Goal: Information Seeking & Learning: Check status

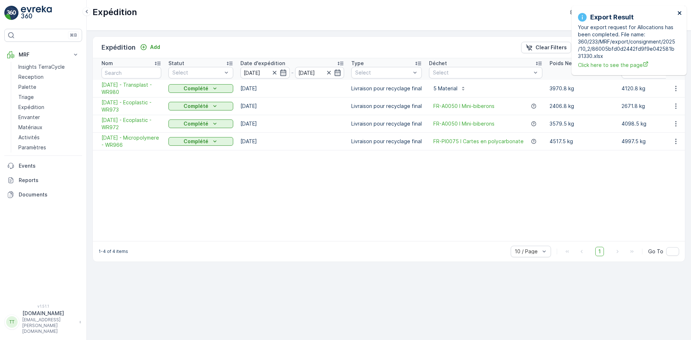
click at [681, 14] on icon "close" at bounding box center [679, 13] width 5 height 6
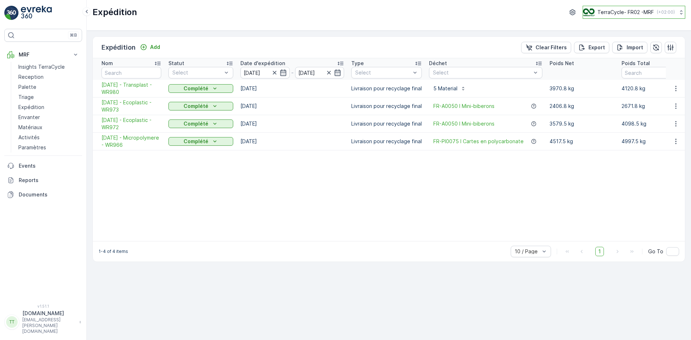
click at [625, 12] on p "TerraCycle- FR02 -MRF" at bounding box center [625, 12] width 56 height 7
type input "uk"
click at [613, 60] on span "TerraCycle-UK02-Econpro" at bounding box center [628, 59] width 80 height 7
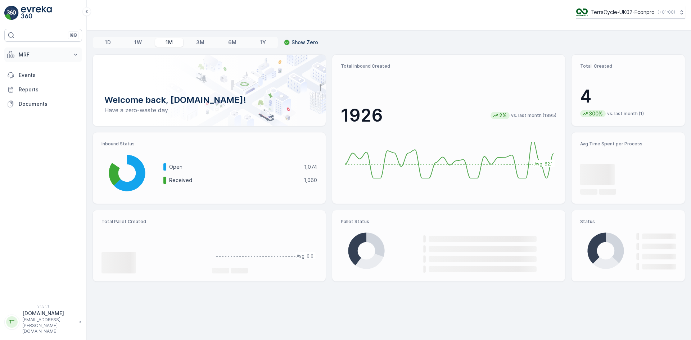
click at [28, 53] on p "MRF" at bounding box center [43, 54] width 49 height 7
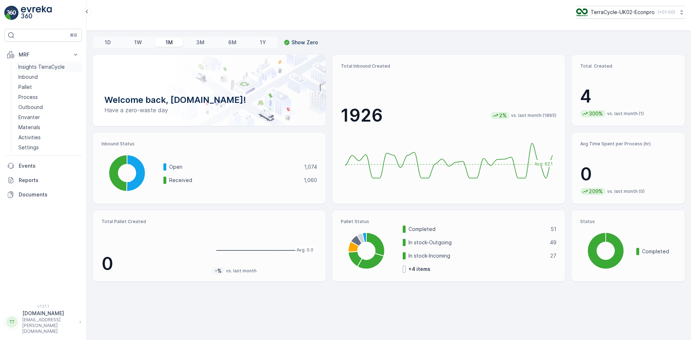
click at [33, 65] on p "Insights TerraCycle" at bounding box center [41, 66] width 46 height 7
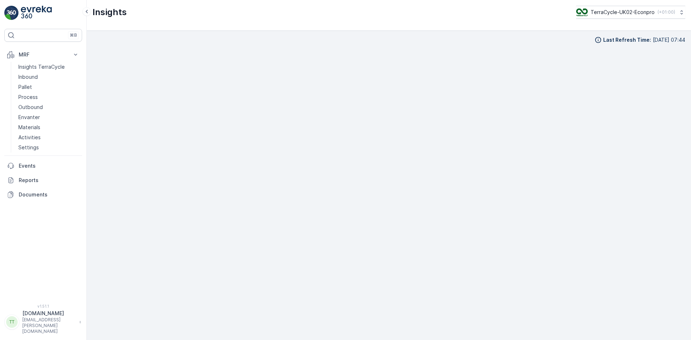
scroll to position [7, 0]
click at [610, 11] on p "TerraCycle-UK02-Econpro" at bounding box center [622, 12] width 64 height 7
type input "fr"
click at [620, 60] on span "TerraCycle-FR" at bounding box center [620, 59] width 80 height 7
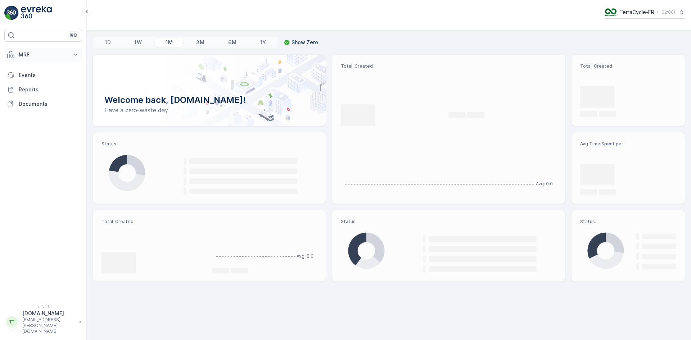
click at [40, 54] on p "MRF" at bounding box center [43, 54] width 49 height 7
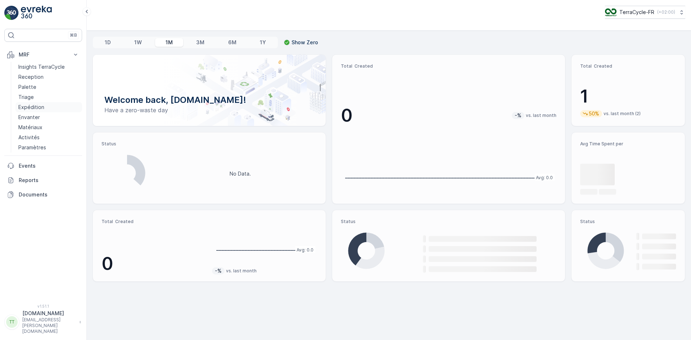
click at [45, 107] on link "Expédition" at bounding box center [48, 107] width 67 height 10
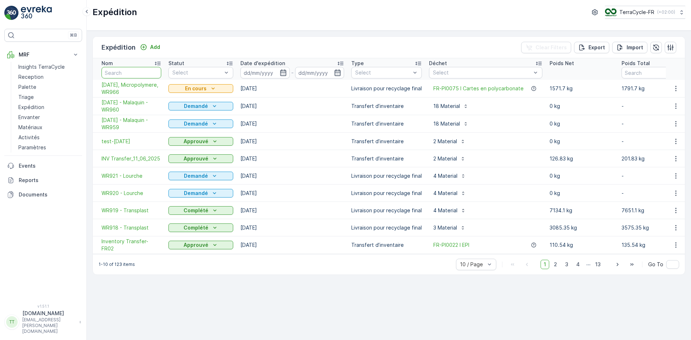
click at [134, 71] on input "text" at bounding box center [131, 73] width 60 height 12
click at [117, 87] on span "09.09.2025, Micropolymere, WR966" at bounding box center [131, 88] width 60 height 14
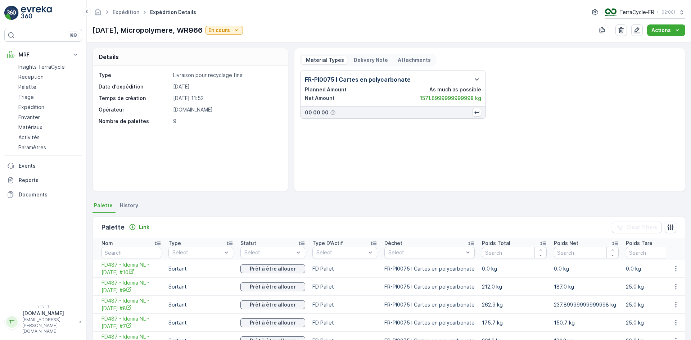
click at [135, 206] on span "History" at bounding box center [129, 205] width 18 height 7
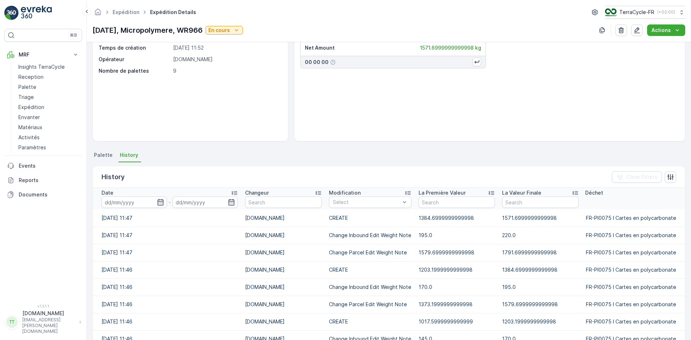
scroll to position [123, 0]
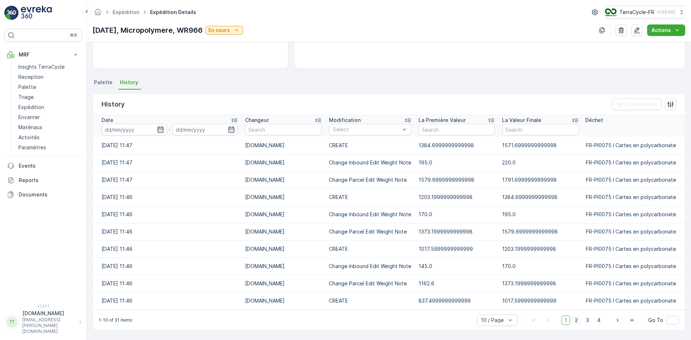
click at [574, 319] on span "2" at bounding box center [576, 320] width 10 height 9
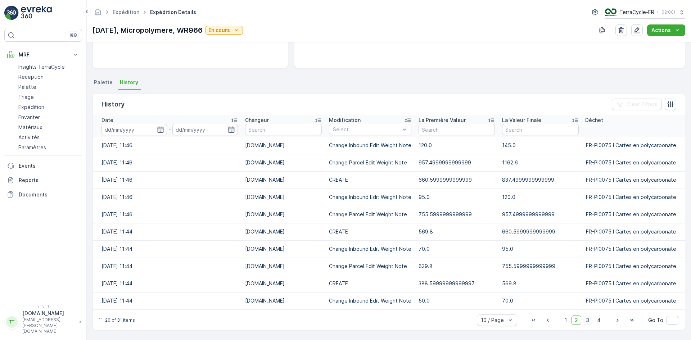
click at [587, 319] on span "3" at bounding box center [588, 320] width 10 height 9
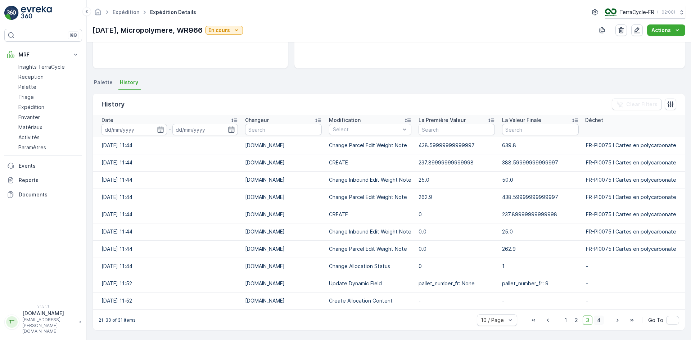
click at [597, 318] on span "4" at bounding box center [599, 320] width 10 height 9
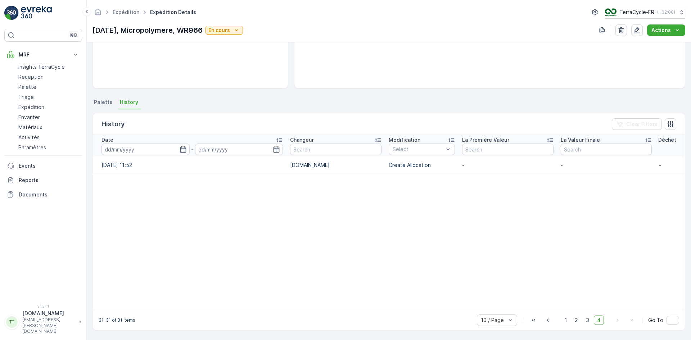
click at [98, 105] on span "Palette" at bounding box center [103, 102] width 19 height 7
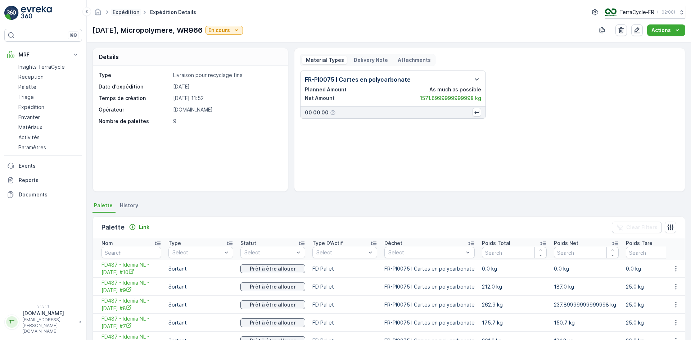
click at [126, 13] on link "Expédition" at bounding box center [126, 12] width 27 height 6
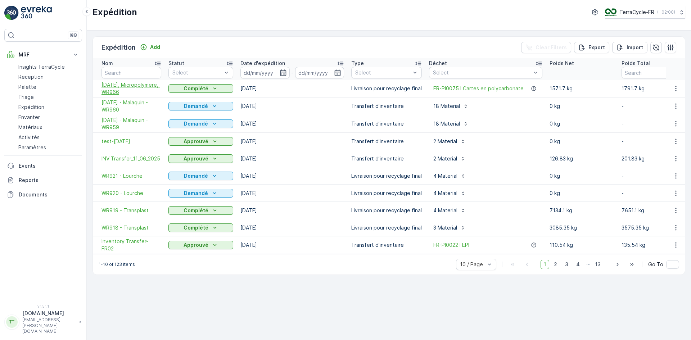
click at [130, 90] on span "09.09.2025, Micropolymere, WR966" at bounding box center [131, 88] width 60 height 14
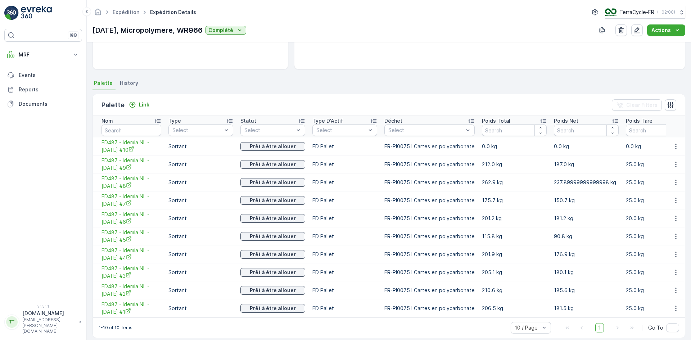
scroll to position [133, 0]
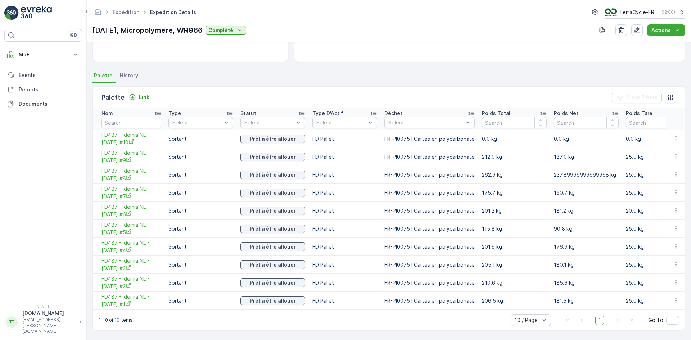
click at [132, 132] on span "FD487 - Idemia NL - 26.09.2024 #10" at bounding box center [131, 138] width 60 height 15
click at [131, 153] on span "FD487 - Idemia NL - 26.09.2024 #9" at bounding box center [131, 156] width 60 height 15
click at [130, 173] on span "FD487 - Idemia NL - 26.09.2024 #8" at bounding box center [131, 174] width 60 height 15
click at [131, 189] on span "FD487 - Idemia NL - 26.09.2024 #7" at bounding box center [131, 192] width 60 height 15
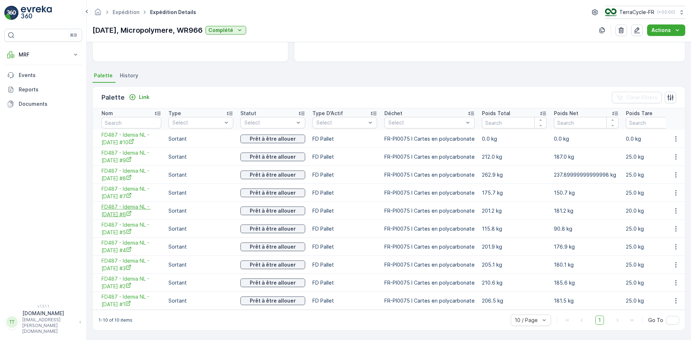
click at [138, 207] on span "FD487 - Idemia NL - 26.09.2024 #6" at bounding box center [131, 210] width 60 height 15
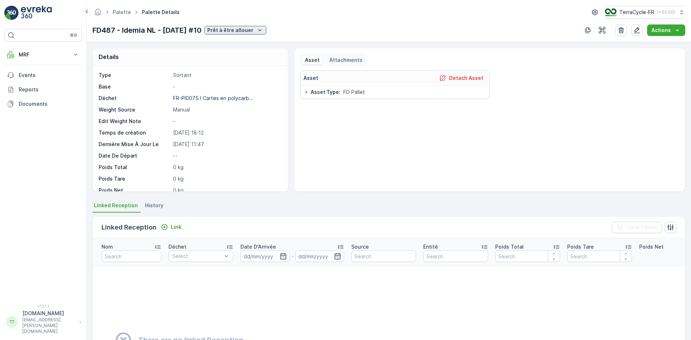
click at [238, 28] on p "Prêt à être allouer" at bounding box center [230, 30] width 46 height 7
click at [238, 109] on span "Expédié" at bounding box center [236, 111] width 20 height 7
click at [249, 31] on p "Prêt à être allouer" at bounding box center [227, 30] width 46 height 7
click at [234, 112] on span "Expédié" at bounding box center [233, 111] width 20 height 7
click at [250, 30] on p "Prêt à être allouer" at bounding box center [227, 30] width 46 height 7
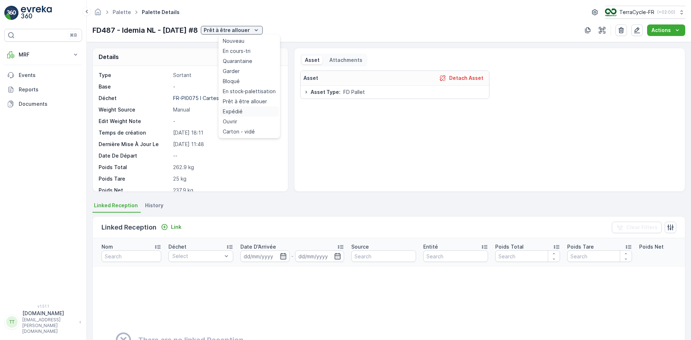
click at [236, 114] on span "Expédié" at bounding box center [233, 111] width 20 height 7
click at [231, 27] on p "Prêt à être allouer" at bounding box center [226, 30] width 46 height 7
click at [233, 111] on span "Expédié" at bounding box center [232, 111] width 20 height 7
click at [235, 31] on p "Prêt à être allouer" at bounding box center [227, 30] width 46 height 7
click at [232, 110] on span "Expédié" at bounding box center [233, 111] width 20 height 7
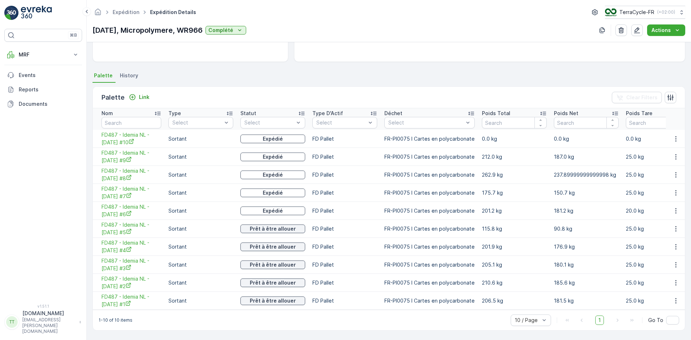
scroll to position [133, 0]
click at [130, 228] on span "FD487 - Idemia NL - 26.09.2024 #5" at bounding box center [131, 228] width 60 height 15
click at [131, 242] on span "FD487 - Idemia NL - 26.09.2024 #4" at bounding box center [131, 246] width 60 height 15
click at [130, 262] on span "FD487 - Idemia NL - 26.09.2024 #3" at bounding box center [131, 264] width 60 height 15
click at [132, 279] on span "FD487 - Idemia NL - 26.09.2024 #2" at bounding box center [131, 282] width 60 height 15
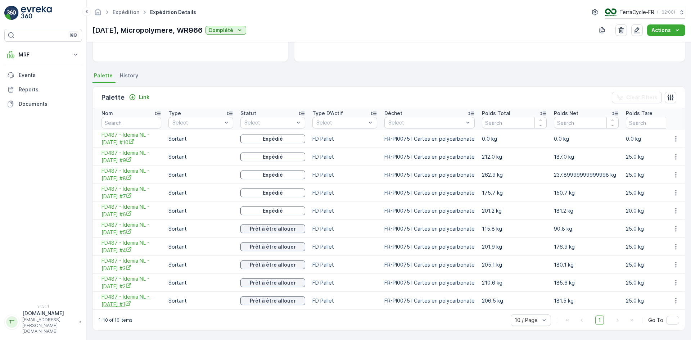
click at [132, 298] on span "FD487 - Idemia NL - 26.09.2024 #1" at bounding box center [131, 300] width 60 height 15
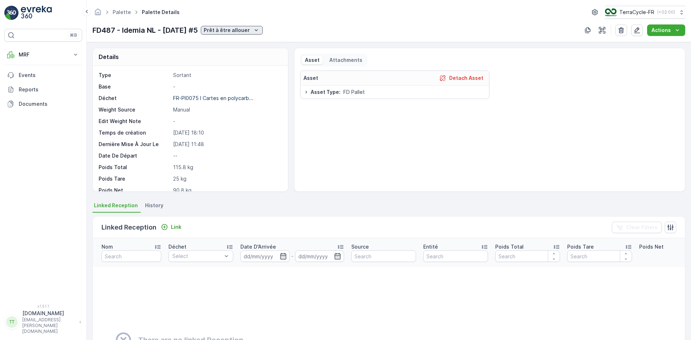
click at [236, 28] on p "Prêt à être allouer" at bounding box center [227, 30] width 46 height 7
click at [230, 111] on span "Expédié" at bounding box center [233, 111] width 20 height 7
click at [250, 30] on p "Prêt à être allouer" at bounding box center [227, 30] width 46 height 7
click at [240, 110] on span "Expédié" at bounding box center [233, 111] width 20 height 7
click at [250, 32] on p "Prêt à être allouer" at bounding box center [227, 30] width 46 height 7
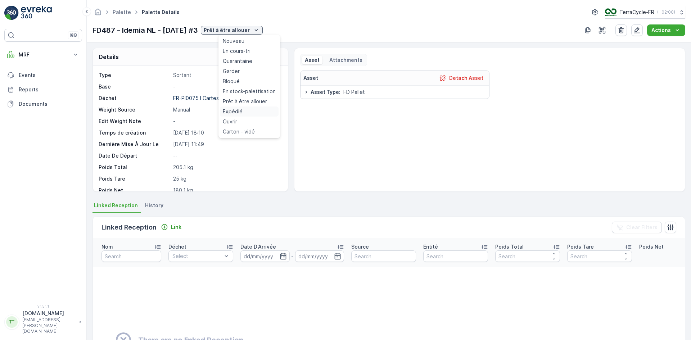
click at [236, 108] on span "Expédié" at bounding box center [233, 111] width 20 height 7
click at [231, 28] on p "Prêt à être allouer" at bounding box center [226, 30] width 46 height 7
click at [234, 110] on span "Expédié" at bounding box center [232, 111] width 20 height 7
click at [246, 27] on p "Prêt à être allouer" at bounding box center [226, 30] width 46 height 7
click at [234, 112] on span "Expédié" at bounding box center [232, 111] width 20 height 7
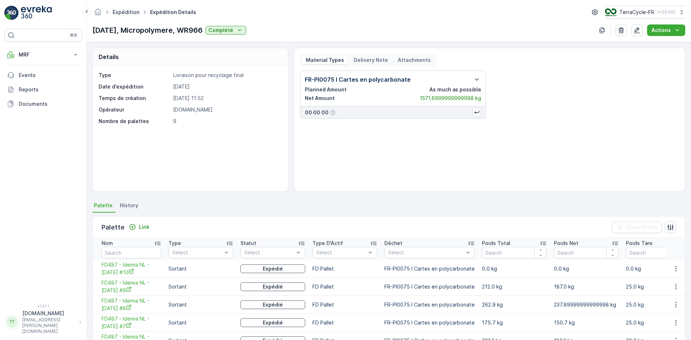
click at [122, 10] on link "Expédition" at bounding box center [126, 12] width 27 height 6
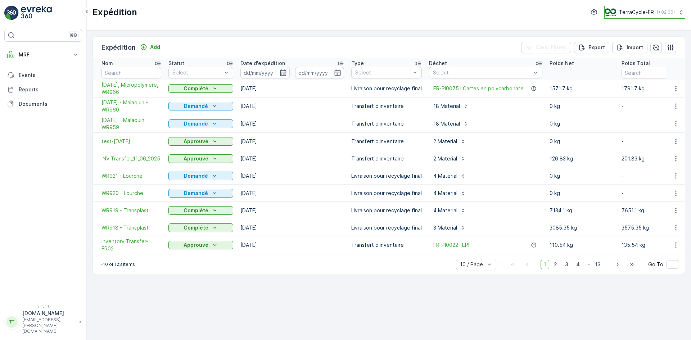
click at [637, 15] on p "TerraCycle-FR" at bounding box center [636, 12] width 35 height 7
type input "fr"
click at [639, 44] on span "TerraCycle- FR02 -MRF" at bounding box center [647, 44] width 77 height 7
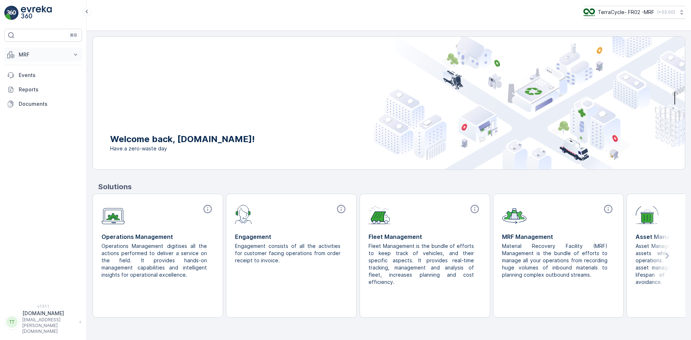
click at [27, 54] on p "MRF" at bounding box center [43, 54] width 49 height 7
click at [37, 106] on p "Expédition" at bounding box center [31, 107] width 26 height 7
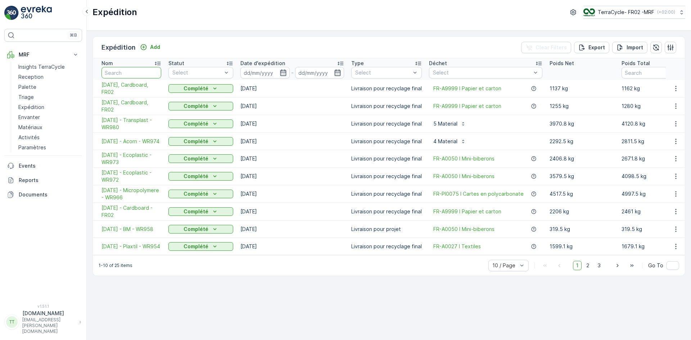
click at [139, 69] on input "text" at bounding box center [131, 73] width 60 height 12
type input "966"
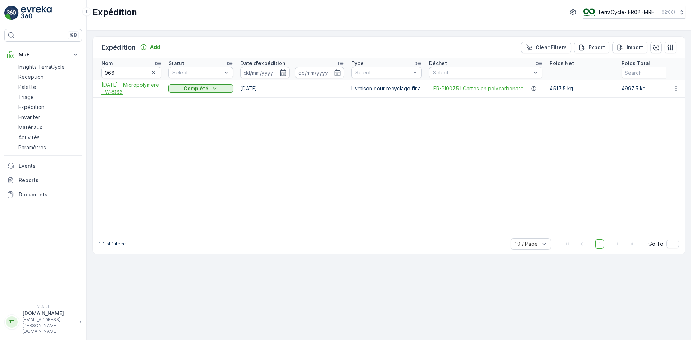
click at [116, 94] on span "[DATE] - Micropolymere - WR966" at bounding box center [131, 88] width 60 height 14
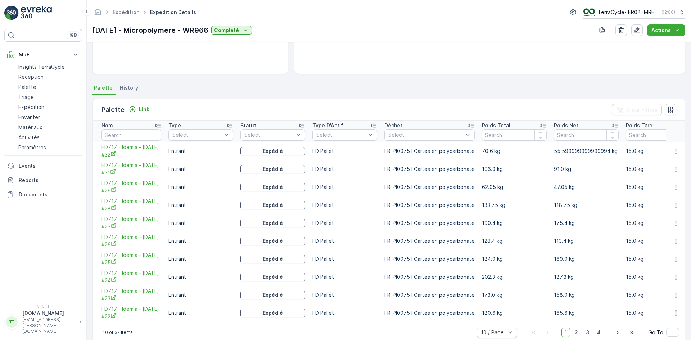
scroll to position [133, 0]
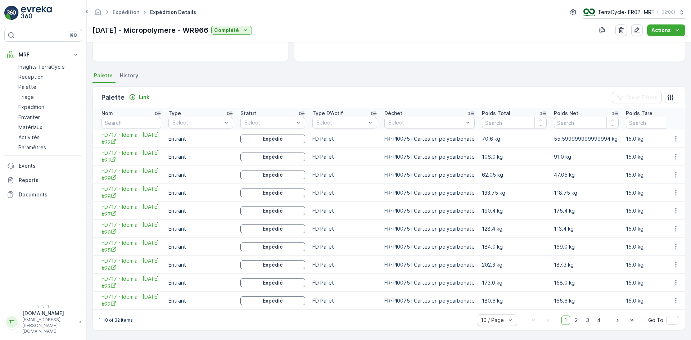
click at [135, 72] on span "History" at bounding box center [129, 75] width 18 height 7
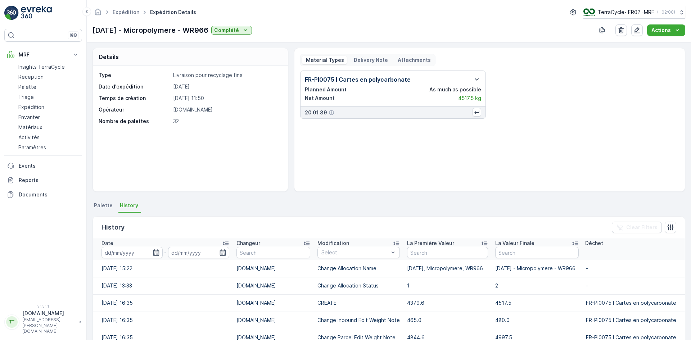
click at [100, 203] on span "Palette" at bounding box center [103, 205] width 19 height 7
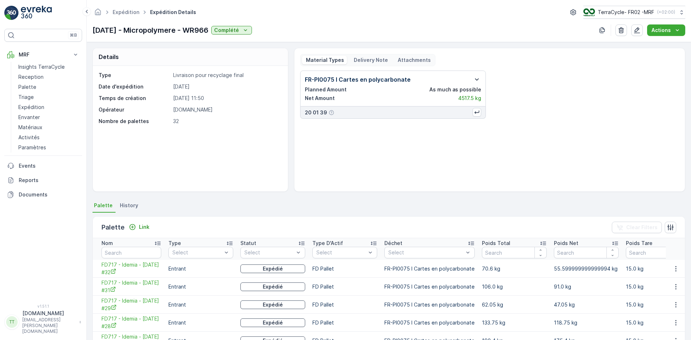
click at [474, 76] on icon "button" at bounding box center [476, 79] width 9 height 9
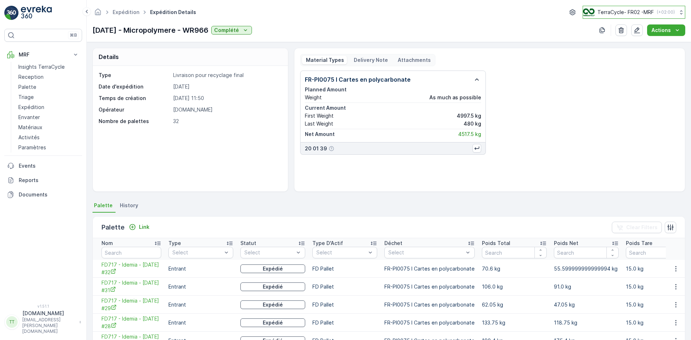
click at [623, 12] on p "TerraCycle- FR02 -MRF" at bounding box center [625, 12] width 56 height 7
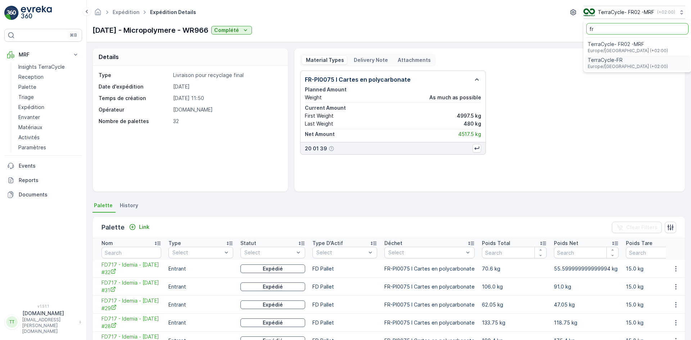
type input "fr"
click at [590, 62] on span "TerraCycle-FR" at bounding box center [628, 59] width 80 height 7
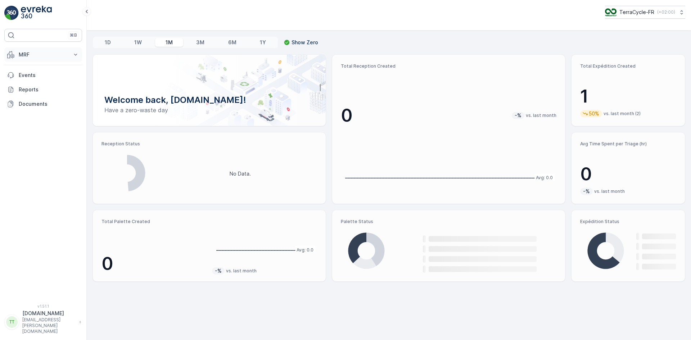
click at [22, 54] on p "MRF" at bounding box center [43, 54] width 49 height 7
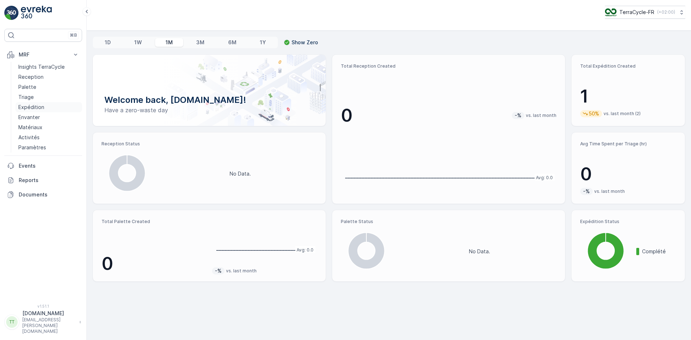
click at [35, 103] on link "Expédition" at bounding box center [48, 107] width 67 height 10
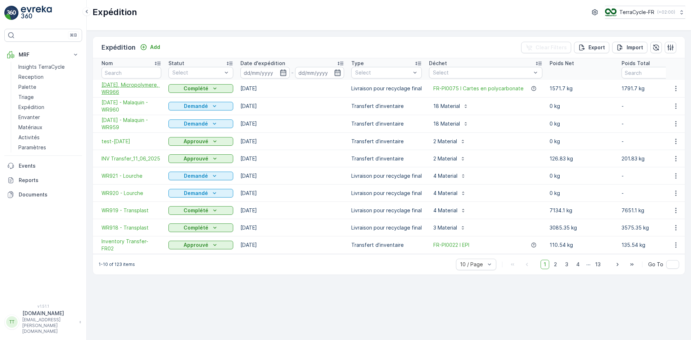
click at [130, 91] on span "09.09.2025, Micropolymere, WR966" at bounding box center [131, 88] width 60 height 14
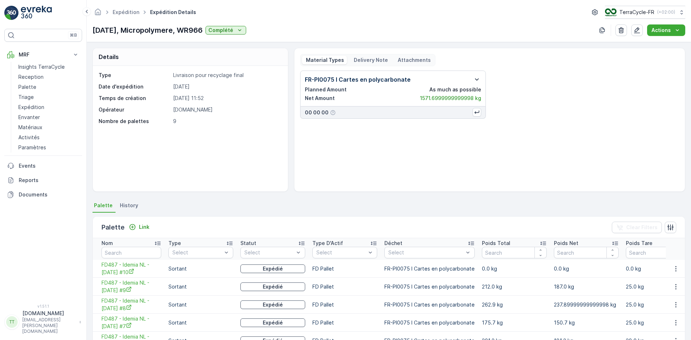
click at [475, 79] on icon "button" at bounding box center [477, 79] width 4 height 2
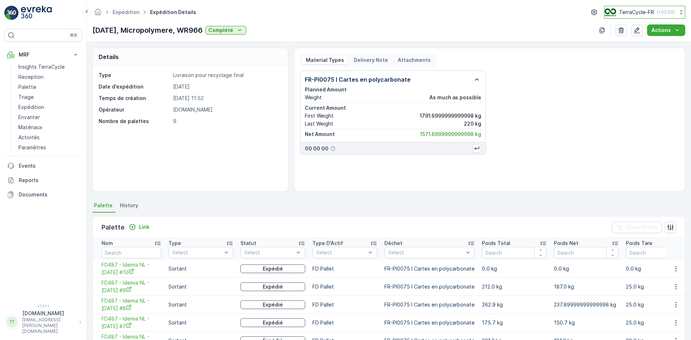
click at [653, 14] on div "TerraCycle-FR ( +02:00 )" at bounding box center [639, 12] width 70 height 8
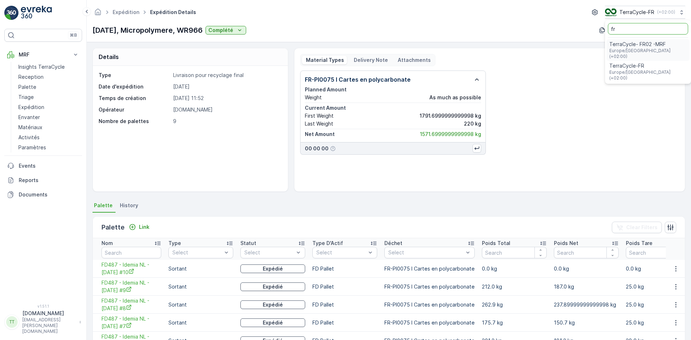
type input "fr"
click at [636, 44] on span "TerraCycle- FR02 -MRF" at bounding box center [647, 44] width 77 height 7
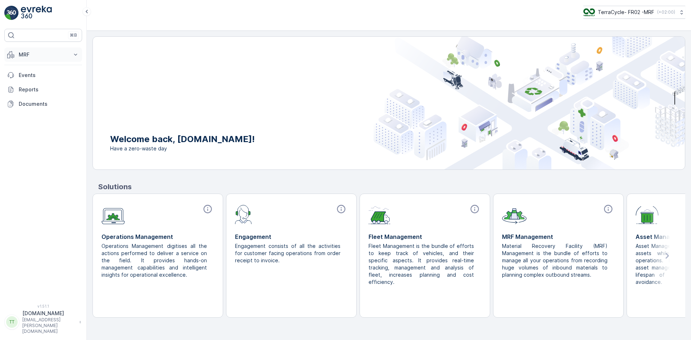
click at [39, 57] on p "MRF" at bounding box center [43, 54] width 49 height 7
click at [43, 108] on p "Expédition" at bounding box center [31, 107] width 26 height 7
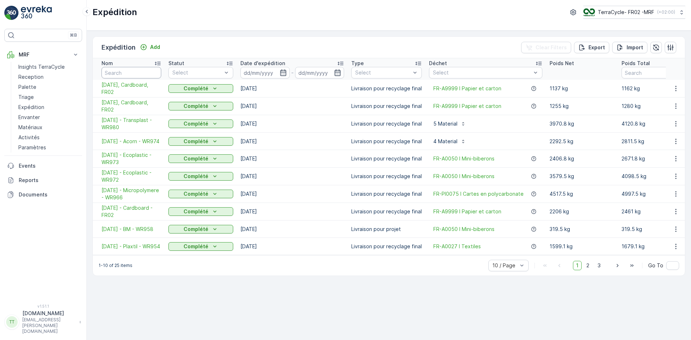
click at [127, 73] on input "text" at bounding box center [131, 73] width 60 height 12
type input "966"
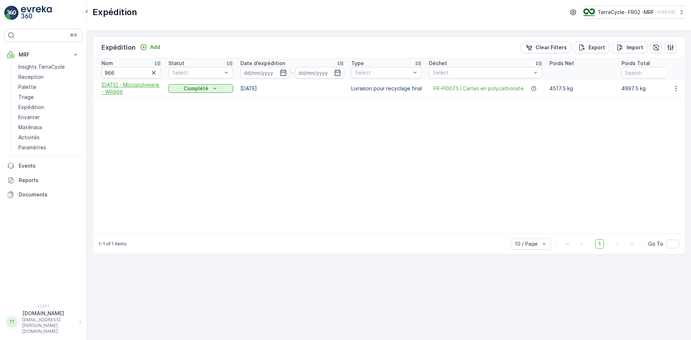
click at [139, 91] on span "11.09.2025 - Micropolymere - WR966" at bounding box center [131, 88] width 60 height 14
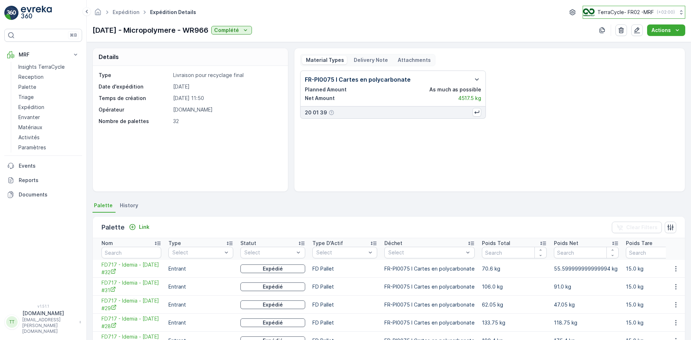
click at [624, 13] on p "TerraCycle- FR02 -MRF" at bounding box center [625, 12] width 56 height 7
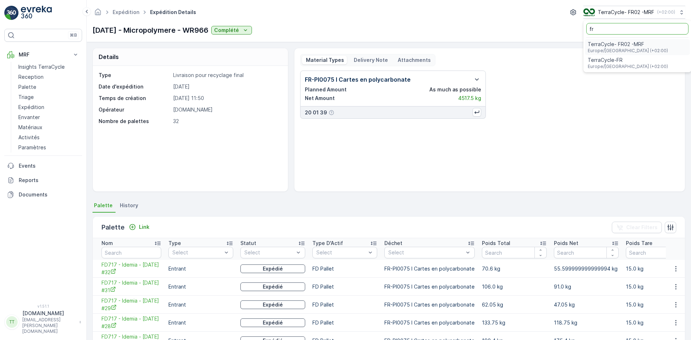
type input "fr"
click at [612, 64] on span "Europe/[GEOGRAPHIC_DATA] (+02:00)" at bounding box center [628, 67] width 80 height 6
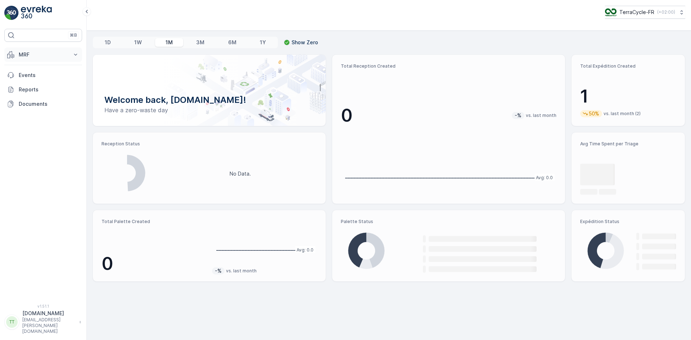
click at [32, 54] on p "MRF" at bounding box center [43, 54] width 49 height 7
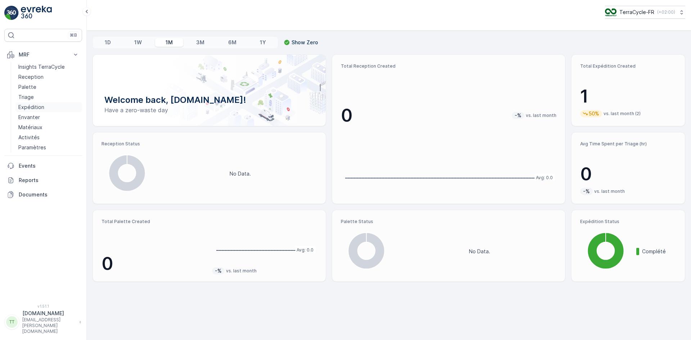
click at [40, 108] on p "Expédition" at bounding box center [31, 107] width 26 height 7
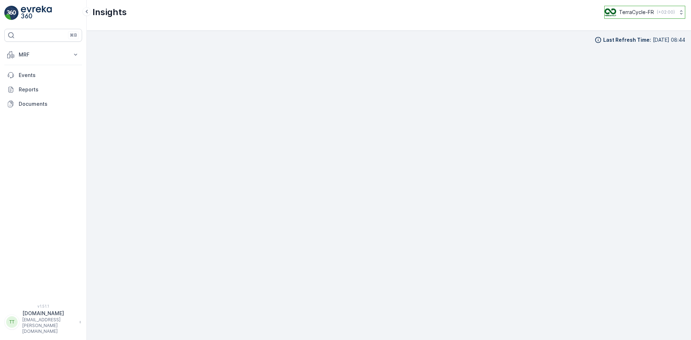
click at [626, 15] on p "TerraCycle-FR" at bounding box center [636, 12] width 35 height 7
type input "fr"
click at [629, 43] on span "TerraCycle- FR02 -MRF" at bounding box center [647, 44] width 77 height 7
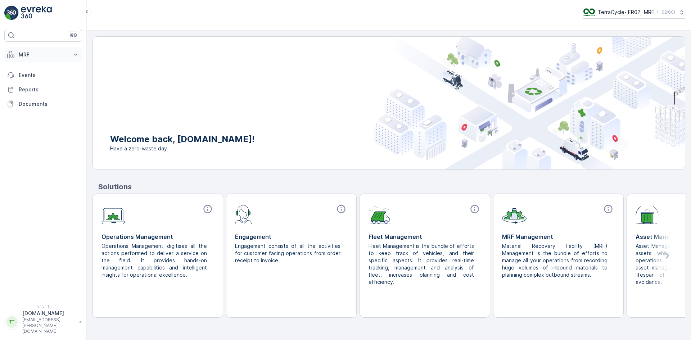
click at [33, 57] on p "MRF" at bounding box center [43, 54] width 49 height 7
click at [31, 67] on p "Insights TerraCycle" at bounding box center [41, 66] width 46 height 7
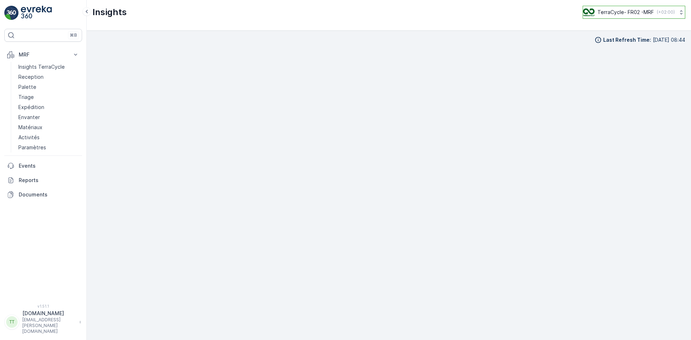
click at [616, 13] on p "TerraCycle- FR02 -MRF" at bounding box center [625, 12] width 56 height 7
type input "uk"
click at [612, 62] on span "TerraCycle-UK02-Econpro" at bounding box center [628, 59] width 80 height 7
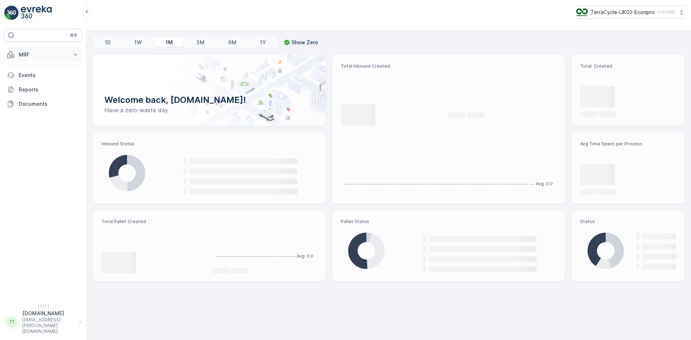
click at [46, 53] on p "MRF" at bounding box center [43, 54] width 49 height 7
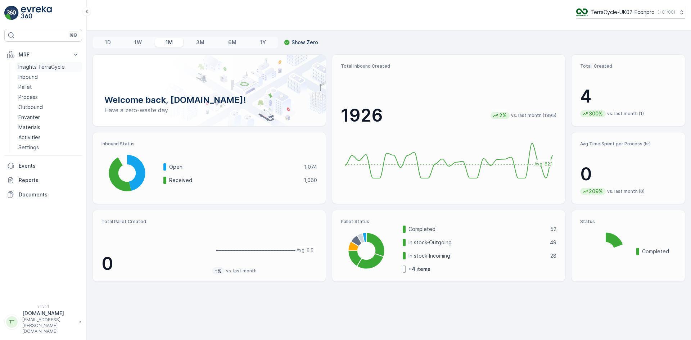
click at [34, 65] on p "Insights TerraCycle" at bounding box center [41, 66] width 46 height 7
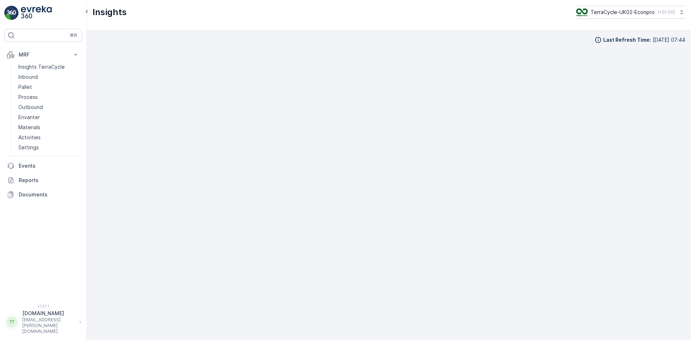
scroll to position [8, 0]
click at [630, 12] on p "TerraCycle-UK02-Econpro" at bounding box center [622, 12] width 64 height 7
type input "ie"
click at [607, 41] on span "TerraCycle-IE" at bounding box center [620, 44] width 80 height 7
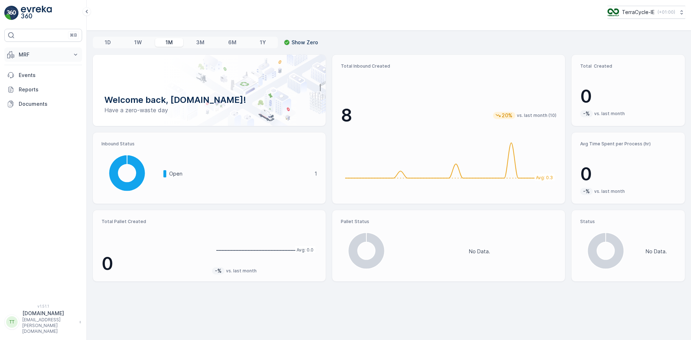
click at [35, 56] on p "MRF" at bounding box center [43, 54] width 49 height 7
click at [35, 62] on button "MRF" at bounding box center [43, 54] width 78 height 14
click at [33, 55] on p "MRF" at bounding box center [43, 54] width 49 height 7
click at [37, 67] on p "Insights TerraCycle" at bounding box center [41, 66] width 46 height 7
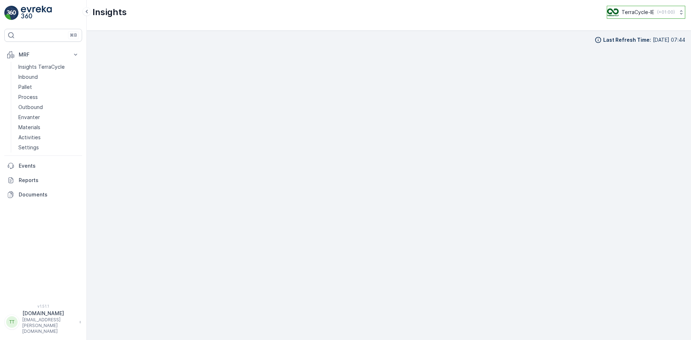
click at [633, 9] on p "TerraCycle-IE" at bounding box center [637, 12] width 33 height 7
type input "nl"
click at [634, 44] on span "TerraCycle-NL-MRF" at bounding box center [649, 44] width 75 height 7
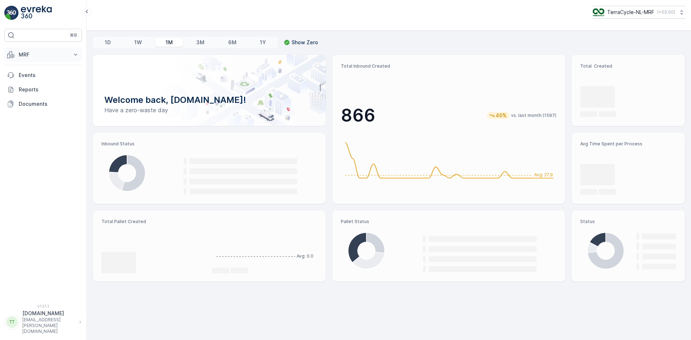
click at [32, 54] on p "MRF" at bounding box center [43, 54] width 49 height 7
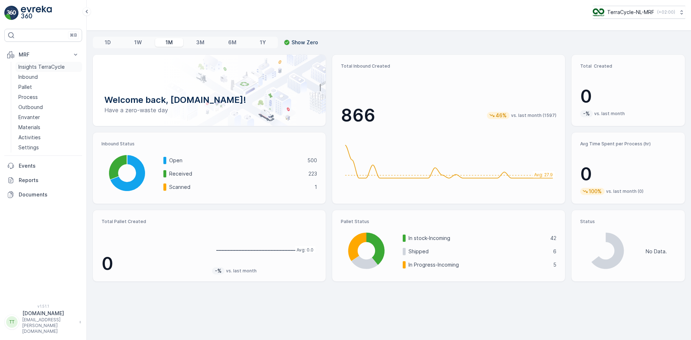
click at [34, 66] on p "Insights TerraCycle" at bounding box center [41, 66] width 46 height 7
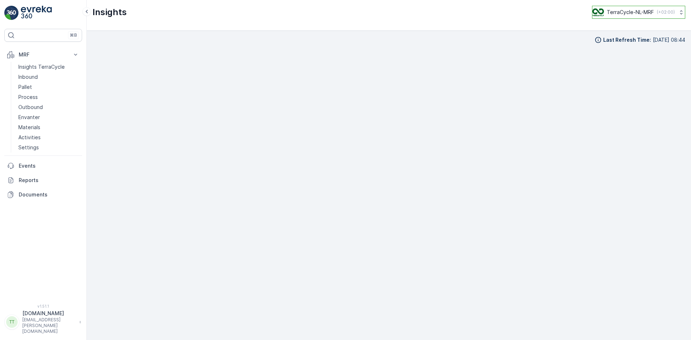
click at [643, 9] on p "TerraCycle-NL-MRF" at bounding box center [630, 12] width 47 height 7
type input "es"
click at [622, 11] on p "TerraCycle-NL-MRF" at bounding box center [630, 12] width 47 height 7
click at [613, 50] on span "Europe/[GEOGRAPHIC_DATA] (+02:00)" at bounding box center [637, 51] width 80 height 6
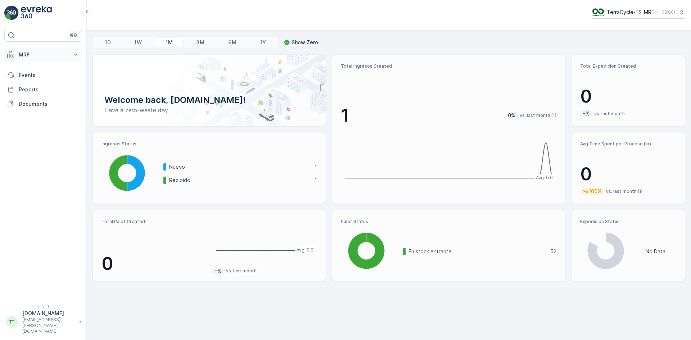
click at [29, 56] on p "MRF" at bounding box center [43, 54] width 49 height 7
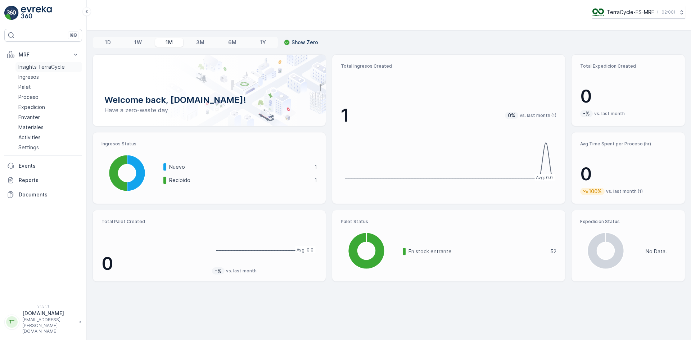
click at [41, 67] on p "Insights TerraCycle" at bounding box center [41, 66] width 46 height 7
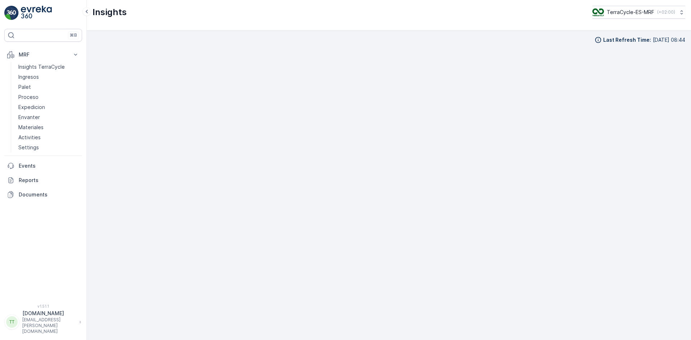
scroll to position [8, 0]
click at [624, 11] on p "TerraCycle-ES-MRF" at bounding box center [629, 12] width 47 height 7
type input "uk"
click at [634, 64] on span "Europe/[GEOGRAPHIC_DATA] (+01:00)" at bounding box center [637, 67] width 80 height 6
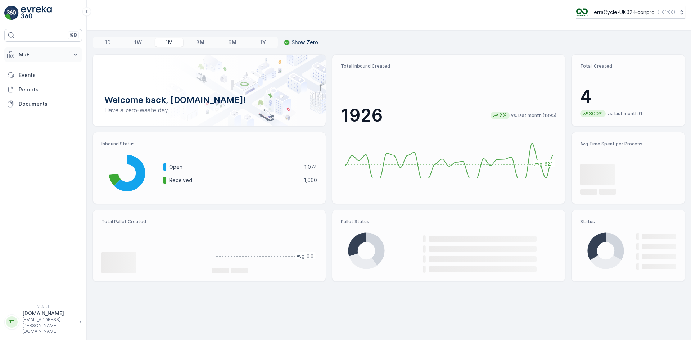
click at [45, 53] on p "MRF" at bounding box center [43, 54] width 49 height 7
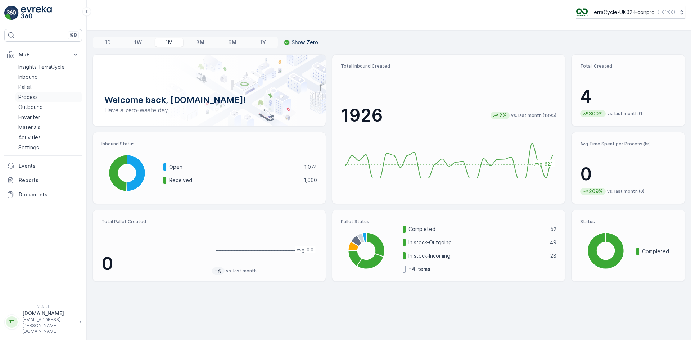
click at [40, 96] on link "Process" at bounding box center [48, 97] width 67 height 10
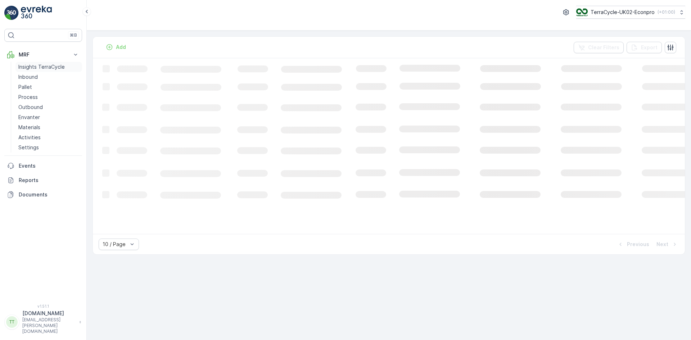
click at [52, 68] on p "Insights TerraCycle" at bounding box center [41, 66] width 46 height 7
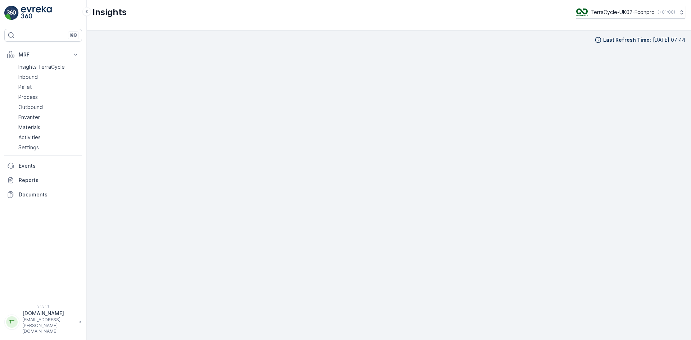
scroll to position [7, 0]
click at [622, 13] on p "TerraCycle-UK02-Econpro" at bounding box center [622, 12] width 64 height 7
type input "fr"
click at [614, 42] on span "TerraCycle- FR02 -MRF" at bounding box center [620, 44] width 80 height 7
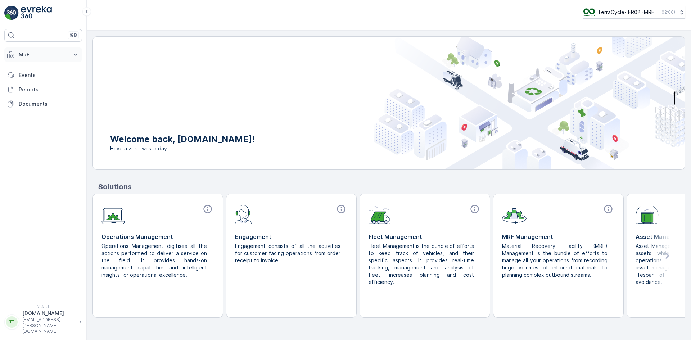
click at [24, 57] on p "MRF" at bounding box center [43, 54] width 49 height 7
click at [39, 67] on p "Insights TerraCycle" at bounding box center [41, 66] width 46 height 7
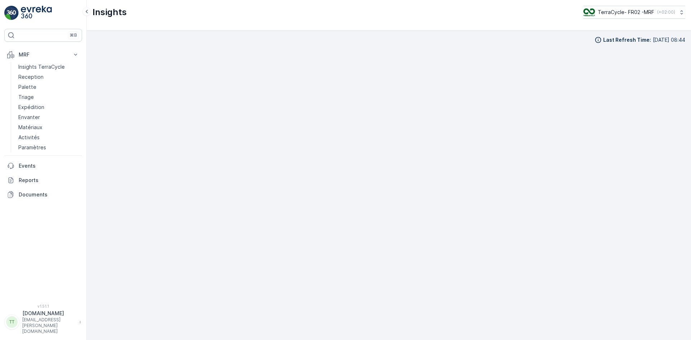
scroll to position [7, 0]
click at [34, 94] on link "Triage" at bounding box center [48, 97] width 67 height 10
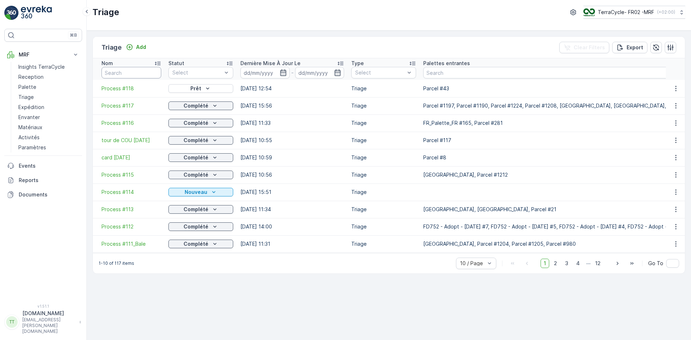
click at [132, 70] on input "text" at bounding box center [131, 73] width 60 height 12
type input "113"
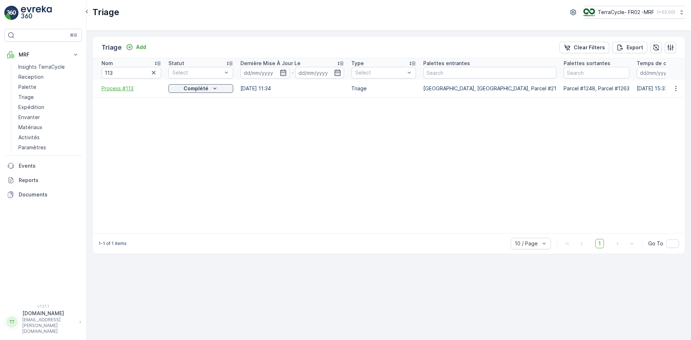
click at [119, 87] on span "Process #113" at bounding box center [131, 88] width 60 height 7
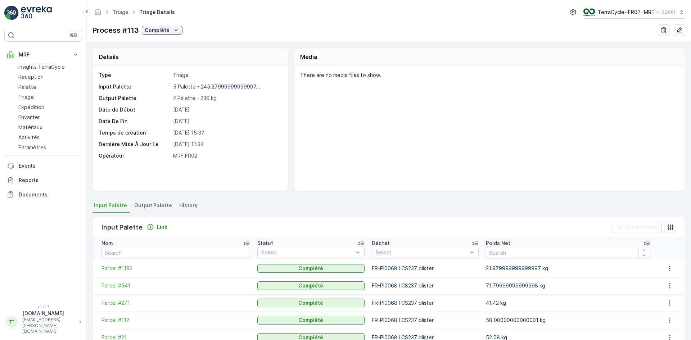
click at [157, 206] on span "Output Palette" at bounding box center [153, 205] width 38 height 7
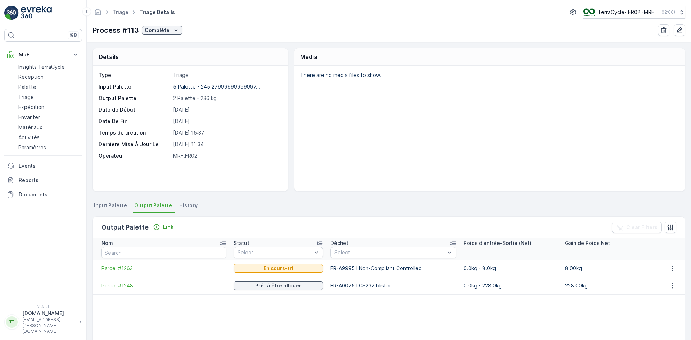
click at [180, 203] on span "History" at bounding box center [188, 205] width 18 height 7
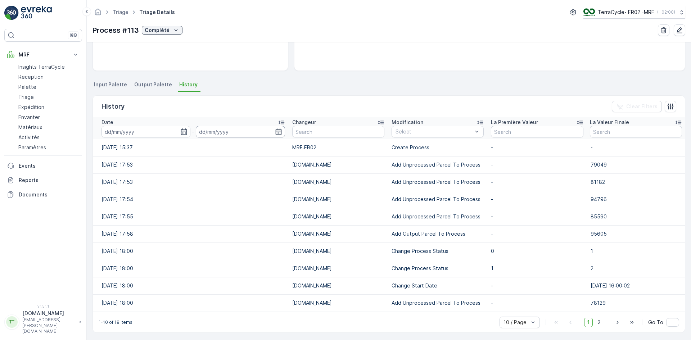
scroll to position [123, 0]
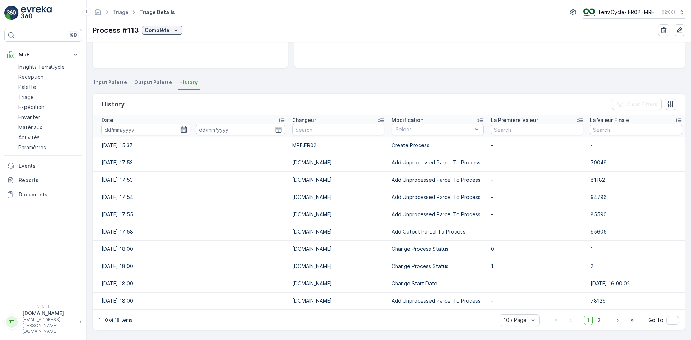
click at [182, 130] on icon "button" at bounding box center [183, 129] width 7 height 7
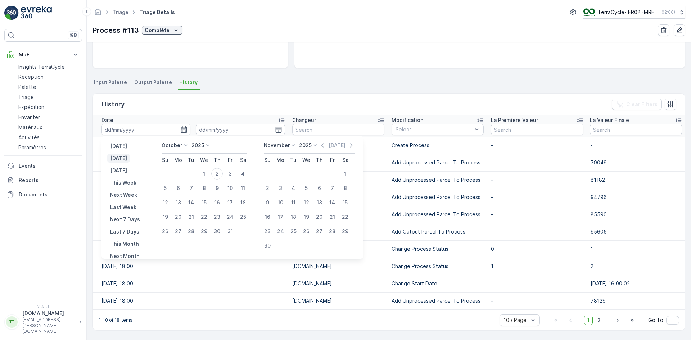
click at [125, 159] on p "Today" at bounding box center [118, 158] width 17 height 7
type input "02.10.2025"
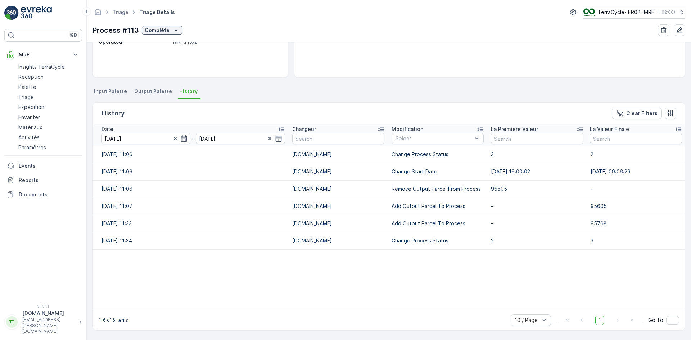
scroll to position [114, 0]
click at [145, 85] on div "Details Type Triage Input Palette 5 Palette - 245.27999999999997... Output Pale…" at bounding box center [389, 191] width 604 height 298
click at [148, 91] on span "Output Palette" at bounding box center [153, 91] width 38 height 7
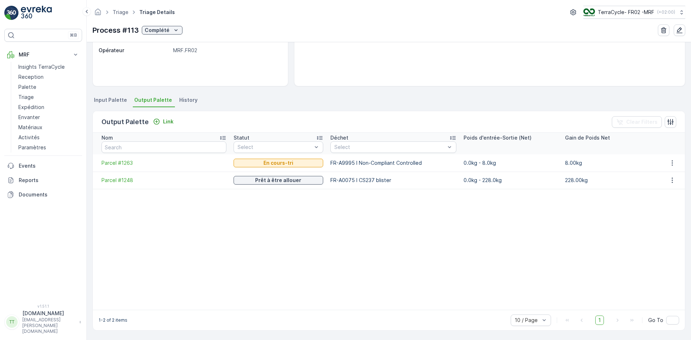
scroll to position [80, 0]
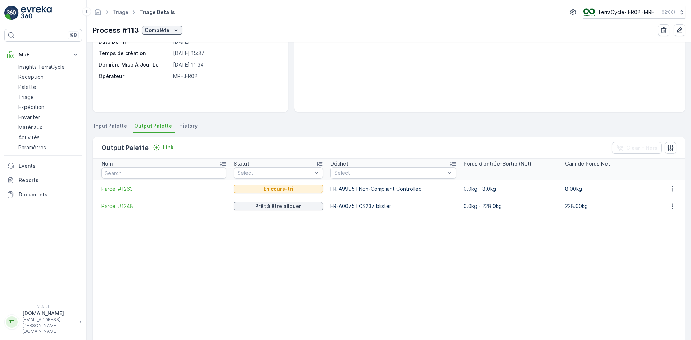
click at [125, 187] on span "Parcel #1263" at bounding box center [163, 188] width 125 height 7
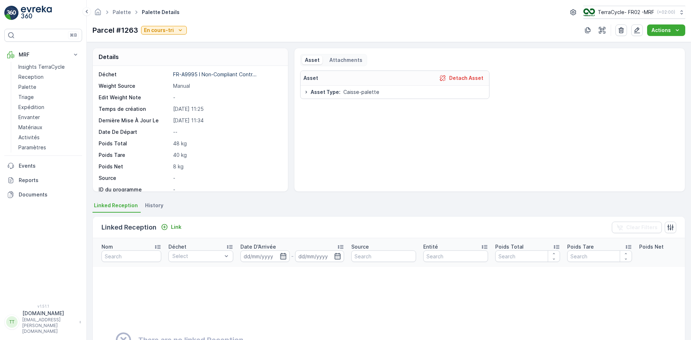
scroll to position [36, 0]
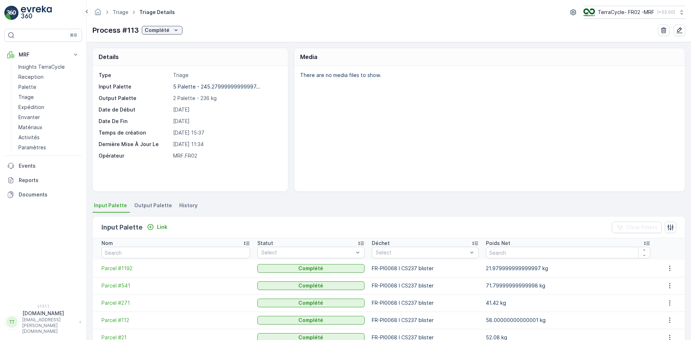
click at [154, 205] on span "Output Palette" at bounding box center [153, 205] width 38 height 7
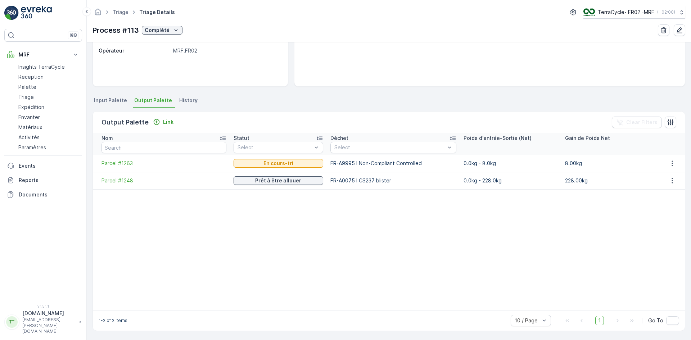
scroll to position [105, 0]
click at [129, 179] on span "Parcel #1248" at bounding box center [163, 180] width 125 height 7
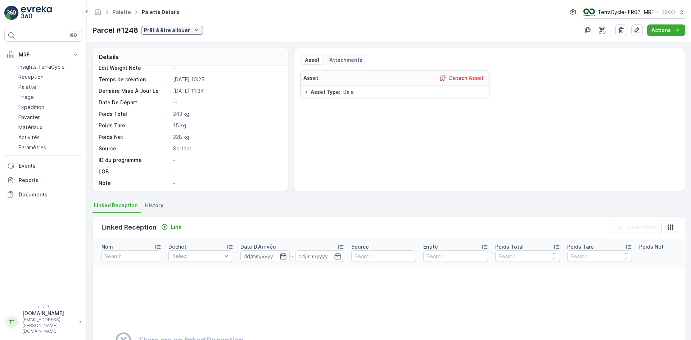
scroll to position [54, 0]
click at [153, 206] on span "History" at bounding box center [154, 205] width 18 height 7
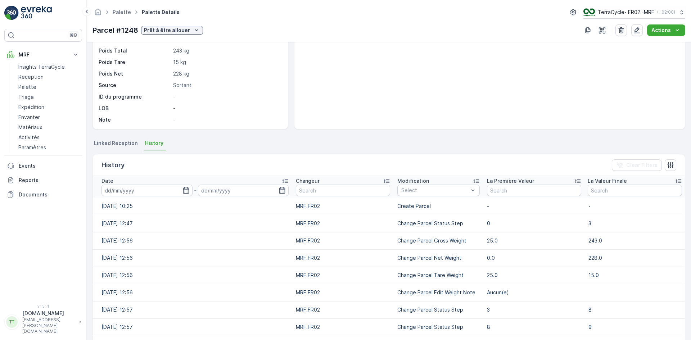
scroll to position [72, 0]
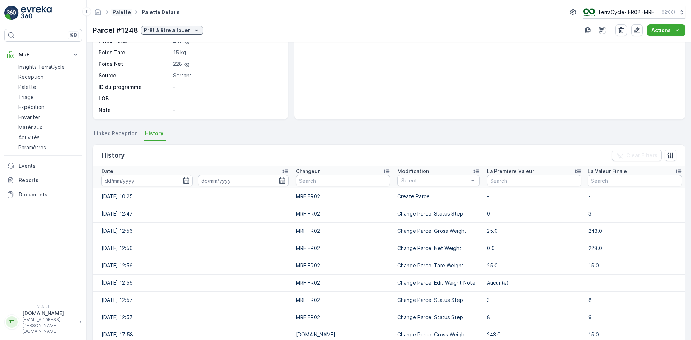
click at [124, 13] on link "Palette" at bounding box center [122, 12] width 18 height 6
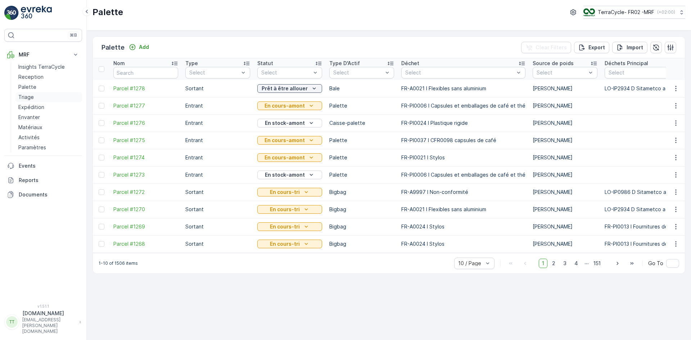
click at [40, 96] on link "Triage" at bounding box center [48, 97] width 67 height 10
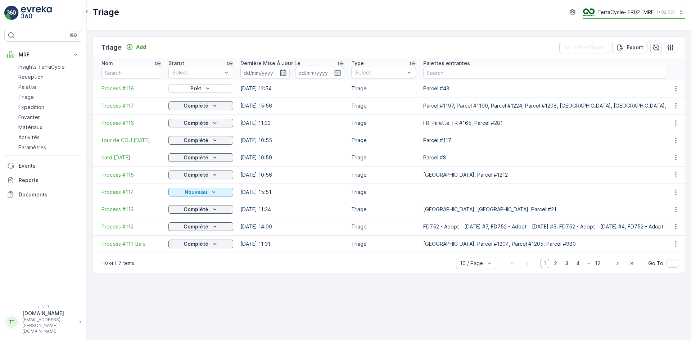
click at [636, 14] on p "TerraCycle- FR02 -MRF" at bounding box center [625, 12] width 56 height 7
type input "nl"
click at [624, 46] on span "TerraCycle-NL-MRF" at bounding box center [628, 44] width 80 height 7
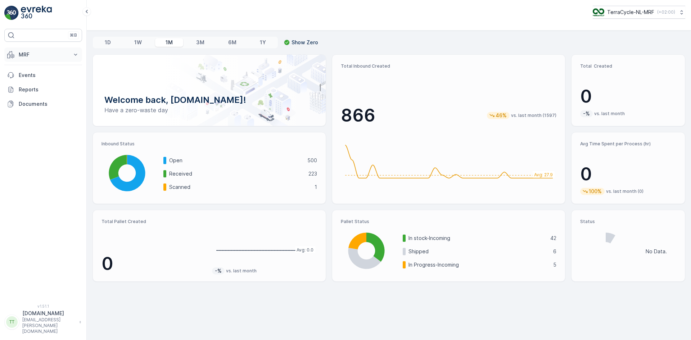
click at [22, 54] on p "MRF" at bounding box center [43, 54] width 49 height 7
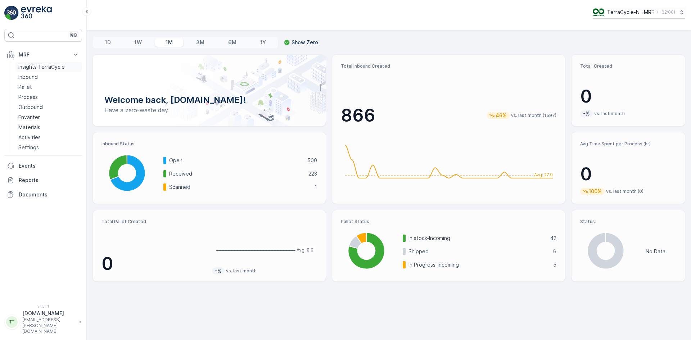
click at [35, 64] on p "Insights TerraCycle" at bounding box center [41, 66] width 46 height 7
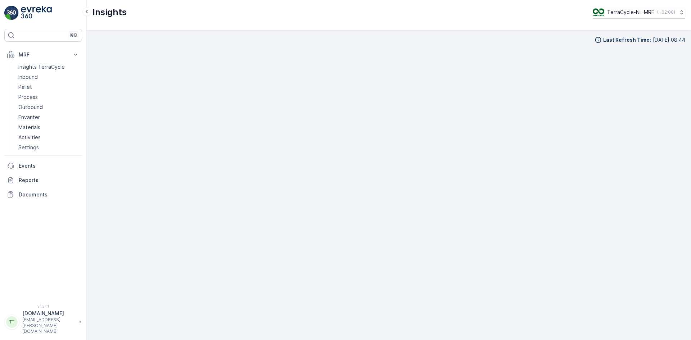
scroll to position [7, 0]
click at [624, 10] on p "TerraCycle-NL-MRF" at bounding box center [630, 12] width 47 height 7
type input "ie"
click at [624, 45] on span "TerraCycle-IE" at bounding box center [637, 44] width 80 height 7
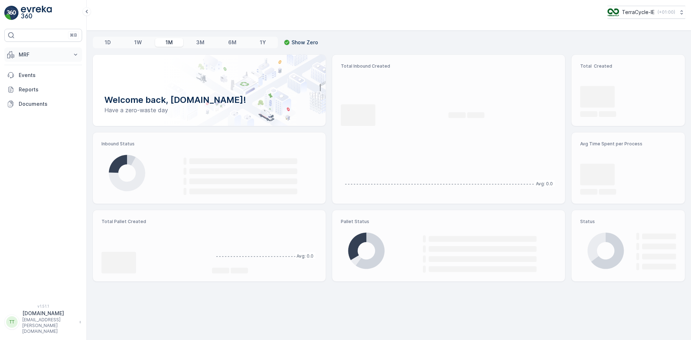
click at [27, 53] on p "MRF" at bounding box center [43, 54] width 49 height 7
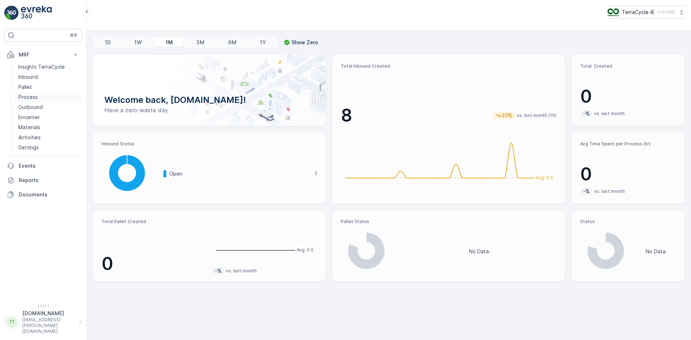
click at [38, 94] on link "Process" at bounding box center [48, 97] width 67 height 10
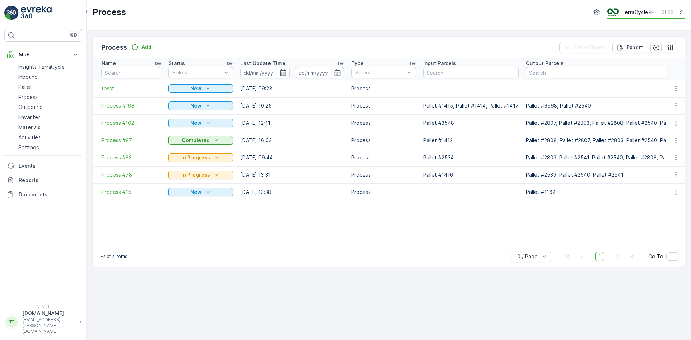
click at [631, 12] on p "TerraCycle-IE" at bounding box center [637, 12] width 33 height 7
type input "es"
click at [631, 49] on span "Europe/[GEOGRAPHIC_DATA] (+02:00)" at bounding box center [649, 54] width 75 height 12
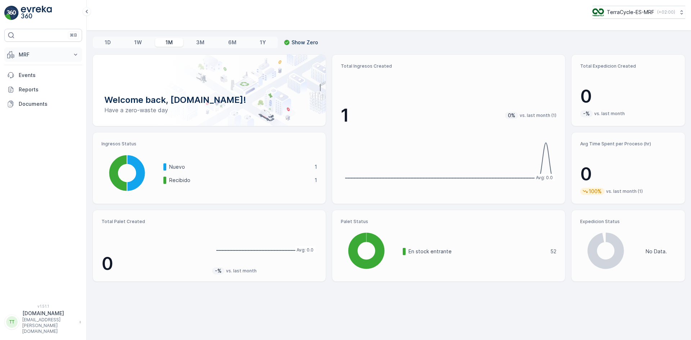
click at [15, 50] on button "MRF" at bounding box center [43, 54] width 78 height 14
click at [40, 96] on link "Proceso" at bounding box center [48, 97] width 67 height 10
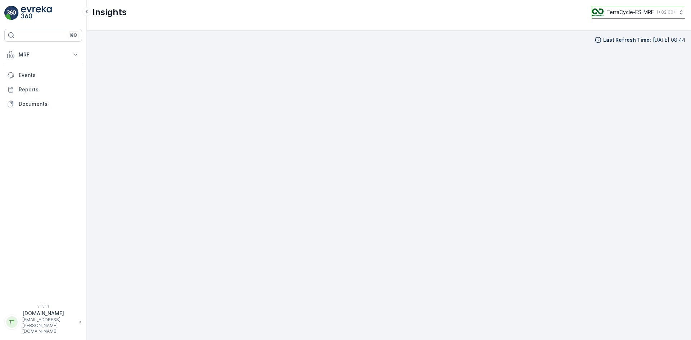
click at [621, 15] on p "TerraCycle-ES-MRF" at bounding box center [629, 12] width 47 height 7
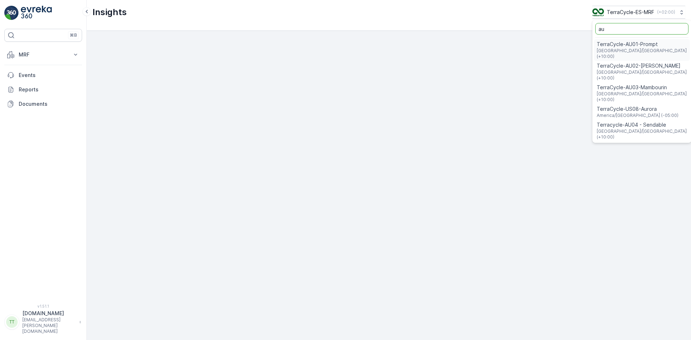
type input "au"
click at [618, 42] on span "TerraCycle-AU01-Prompt" at bounding box center [642, 44] width 91 height 7
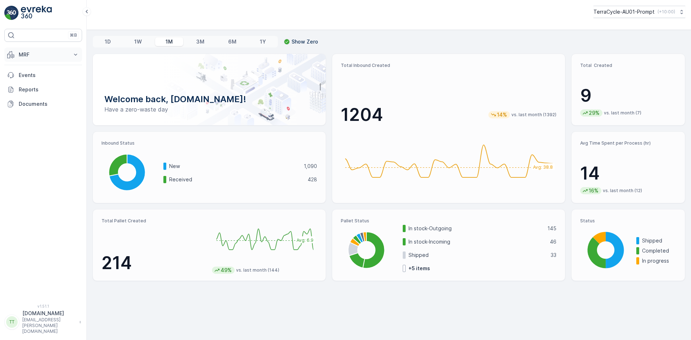
click at [37, 58] on p "MRF" at bounding box center [43, 54] width 49 height 7
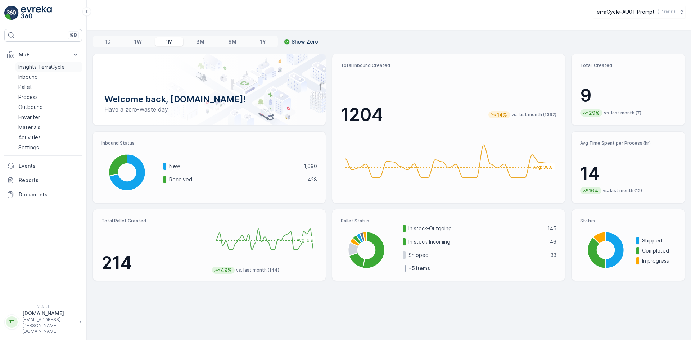
click at [40, 68] on p "Insights TerraCycle" at bounding box center [41, 66] width 46 height 7
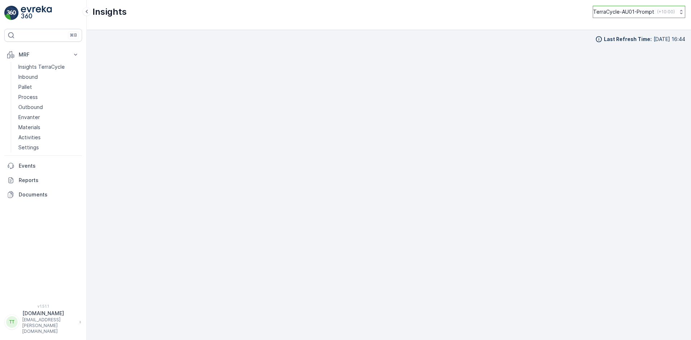
click at [630, 13] on p "TerraCycle-AU01-Prompt" at bounding box center [623, 11] width 61 height 7
type input "uk"
click at [625, 60] on span "TerraCycle-UK02-Econpro" at bounding box center [638, 59] width 80 height 7
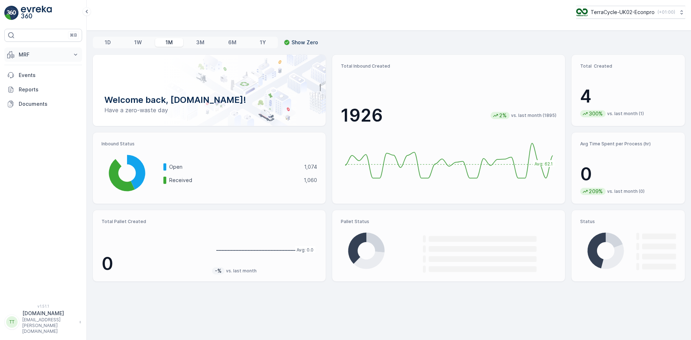
click at [31, 55] on p "MRF" at bounding box center [43, 54] width 49 height 7
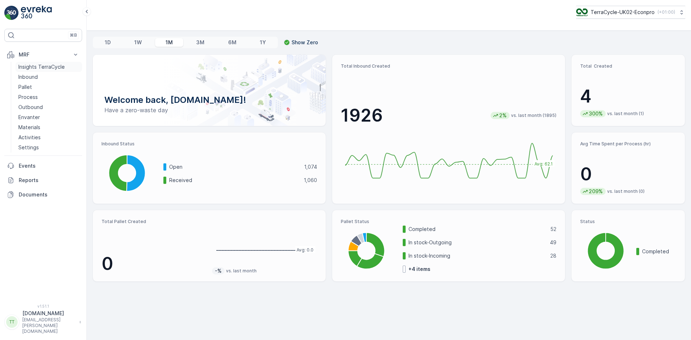
click at [47, 67] on p "Insights TerraCycle" at bounding box center [41, 66] width 46 height 7
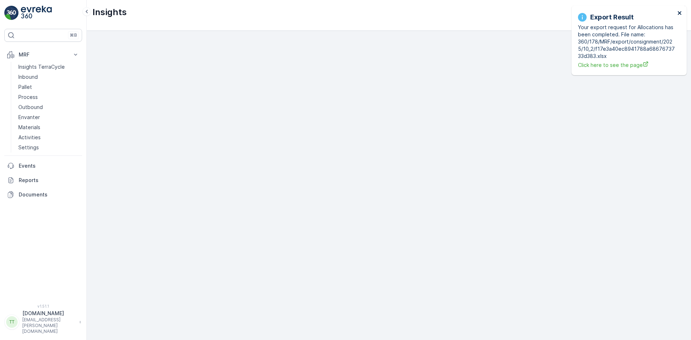
click at [681, 11] on icon "close" at bounding box center [679, 13] width 5 height 6
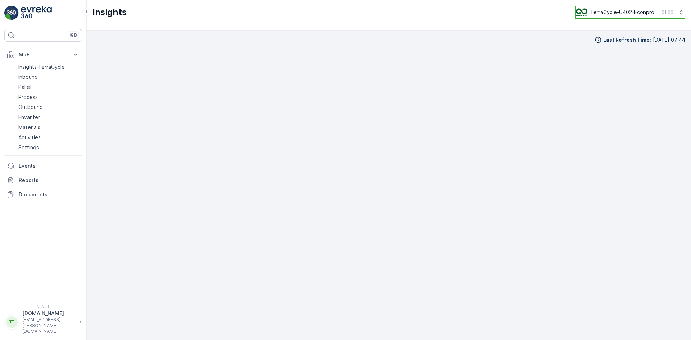
click at [614, 9] on p "TerraCycle-UK02-Econpro" at bounding box center [622, 12] width 64 height 7
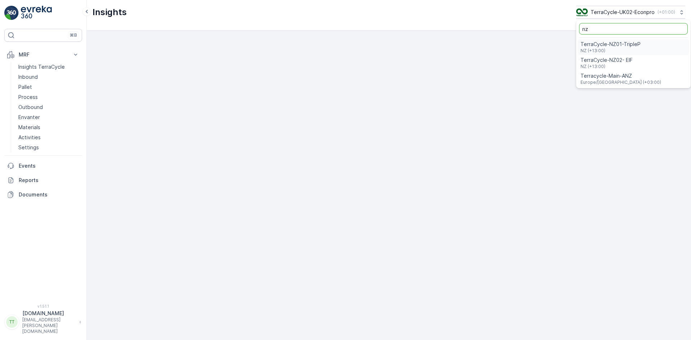
type input "nz"
click at [607, 42] on span "TerraCycle-NZ01-TripleP" at bounding box center [610, 44] width 60 height 7
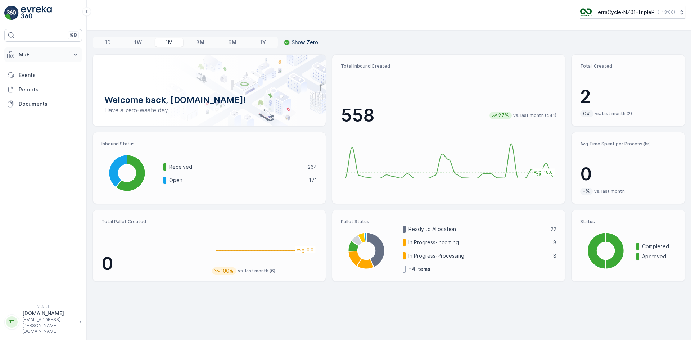
click at [35, 56] on p "MRF" at bounding box center [43, 54] width 49 height 7
click at [33, 65] on p "Insights TerraCycle" at bounding box center [41, 66] width 46 height 7
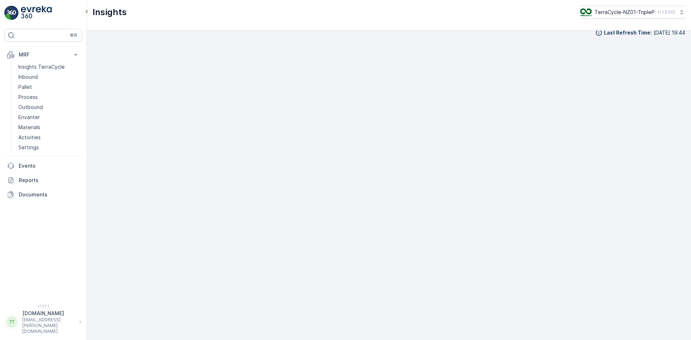
scroll to position [8, 0]
click at [29, 96] on p "Process" at bounding box center [27, 97] width 19 height 7
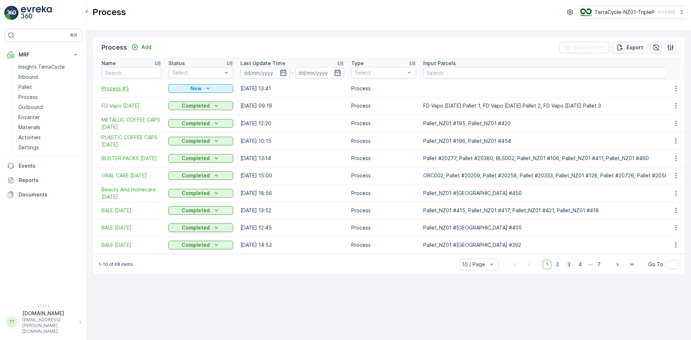
click at [122, 89] on span "Process #5" at bounding box center [131, 88] width 60 height 7
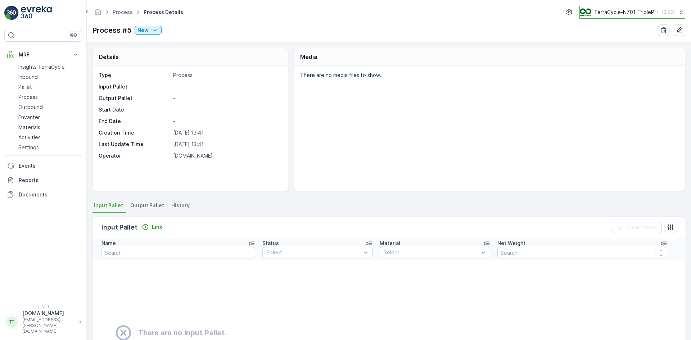
click at [633, 13] on p "TerraCycle-NZ01-TripleP" at bounding box center [624, 12] width 60 height 7
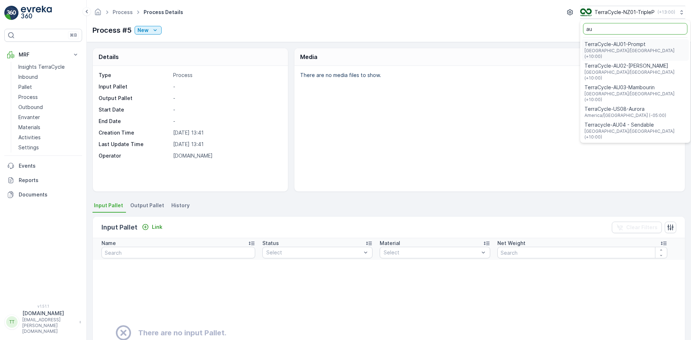
type input "au"
click at [629, 43] on span "TerraCycle-AU01-Prompt" at bounding box center [634, 44] width 101 height 7
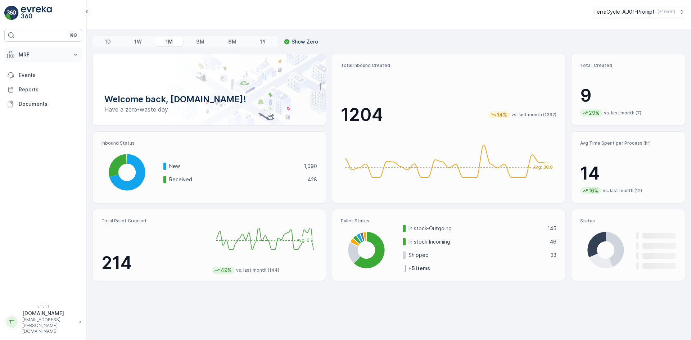
click at [27, 54] on p "MRF" at bounding box center [43, 54] width 49 height 7
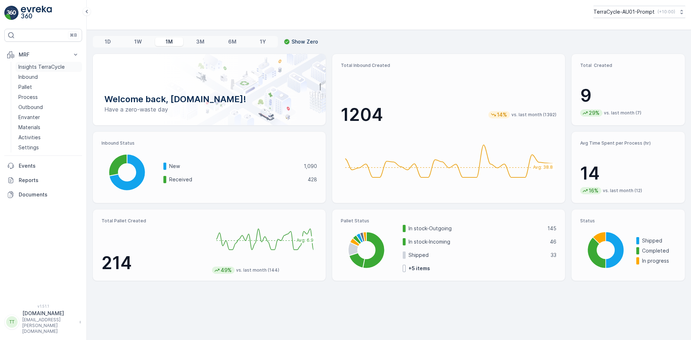
click at [35, 69] on p "Insights TerraCycle" at bounding box center [41, 66] width 46 height 7
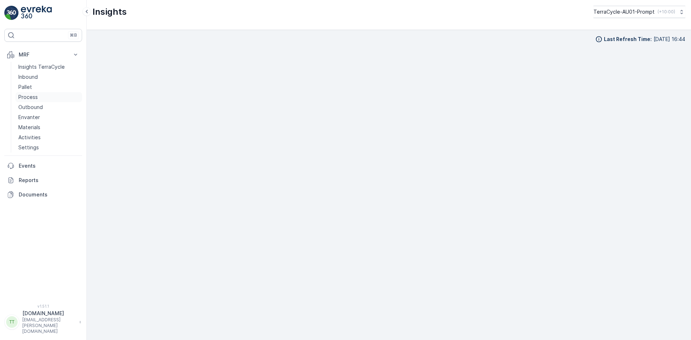
click at [36, 96] on p "Process" at bounding box center [27, 97] width 19 height 7
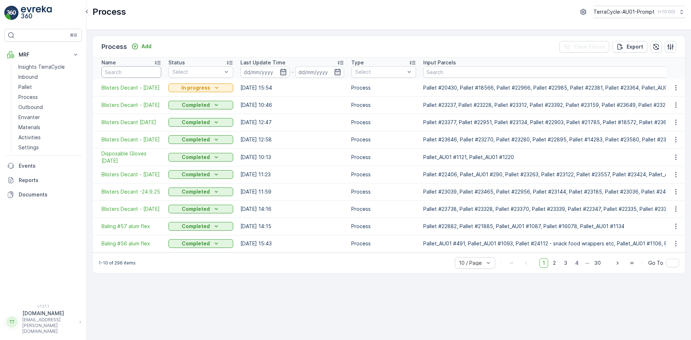
click at [130, 72] on input "text" at bounding box center [131, 72] width 60 height 12
paste input "Baling #20 soft plastics"
type input "Baling #20 soft plastics"
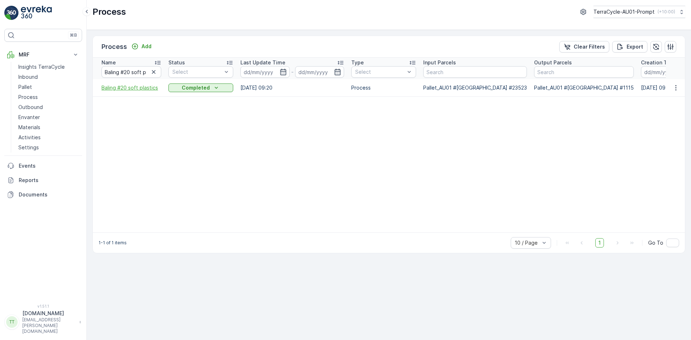
click at [124, 90] on span "Baling #20 soft plastics" at bounding box center [131, 87] width 60 height 7
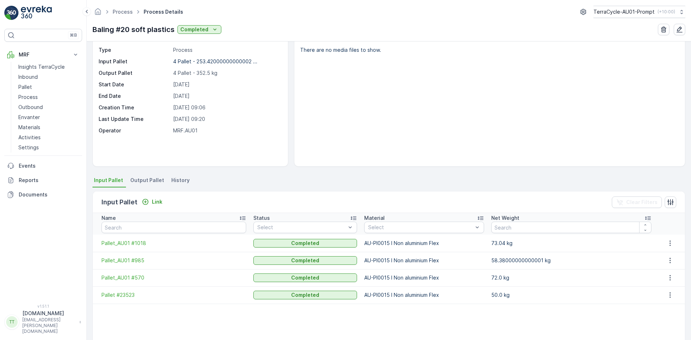
scroll to position [36, 0]
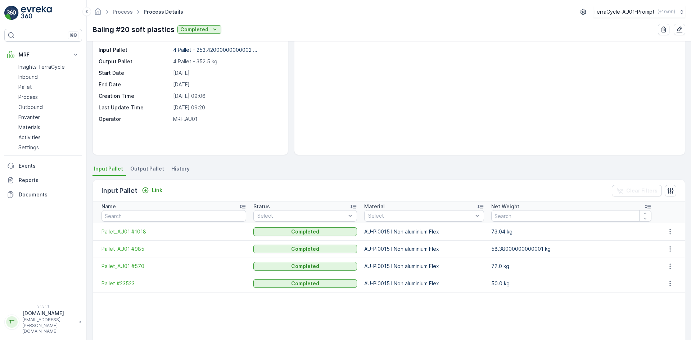
click at [149, 167] on span "Output Pallet" at bounding box center [147, 168] width 34 height 7
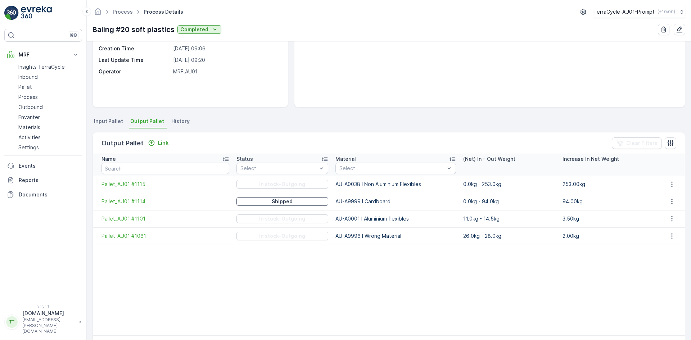
scroll to position [108, 0]
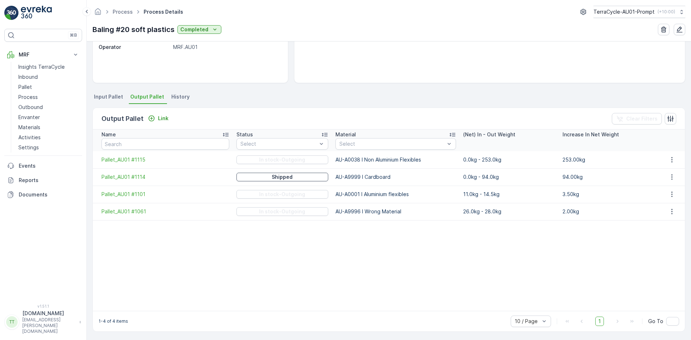
click at [109, 96] on span "Input Pallet" at bounding box center [108, 96] width 29 height 7
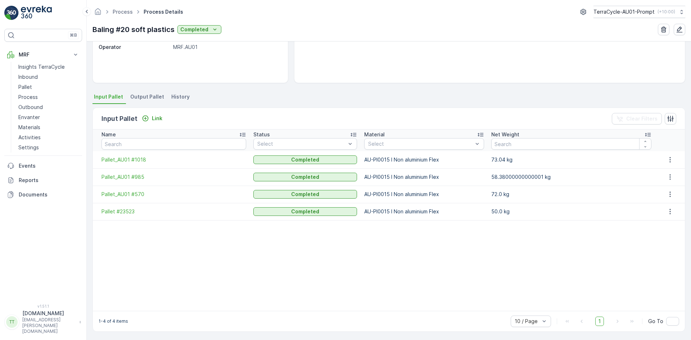
scroll to position [79, 0]
